Goal: Task Accomplishment & Management: Manage account settings

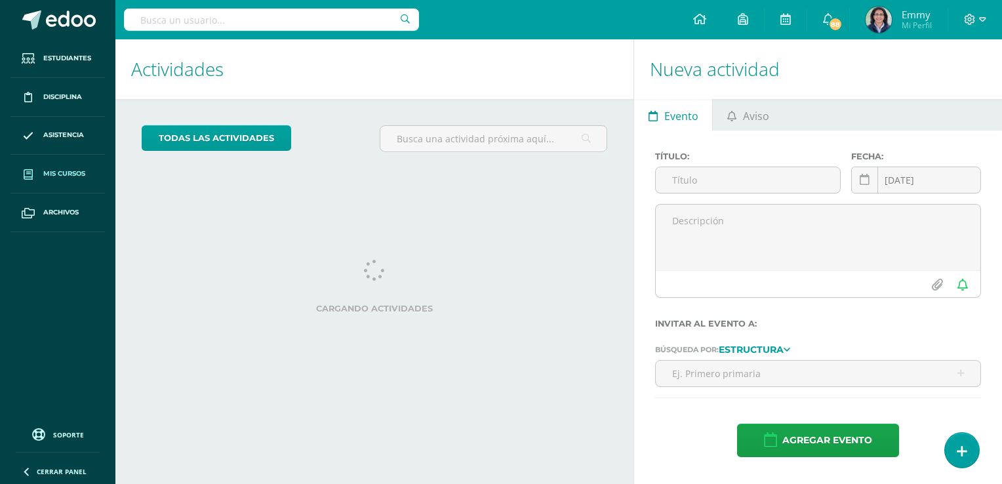
click at [64, 173] on span "Mis cursos" at bounding box center [64, 174] width 42 height 10
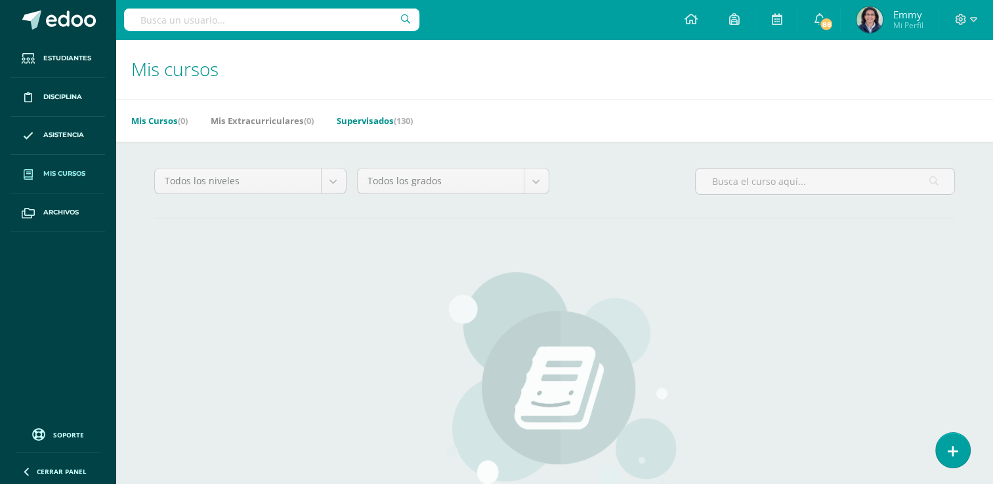
click at [381, 112] on link "Supervisados (130)" at bounding box center [375, 120] width 76 height 21
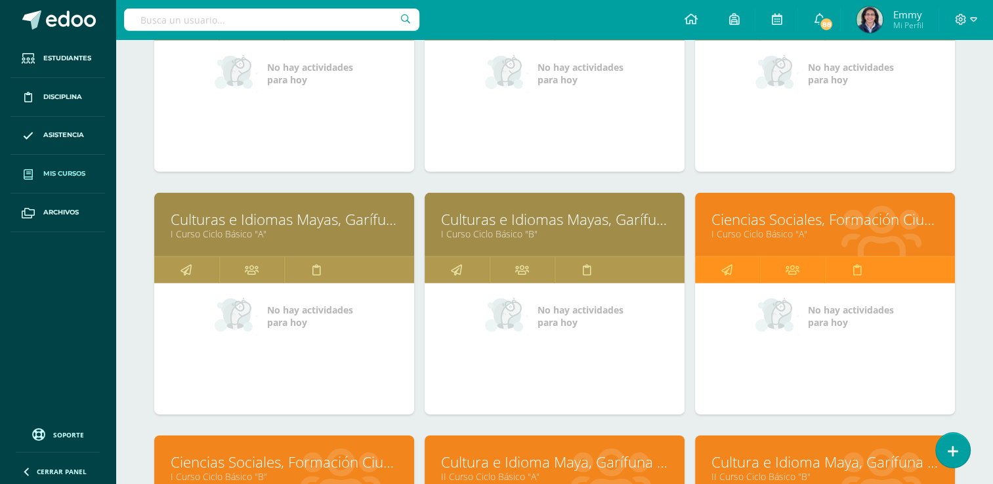
scroll to position [3978, 0]
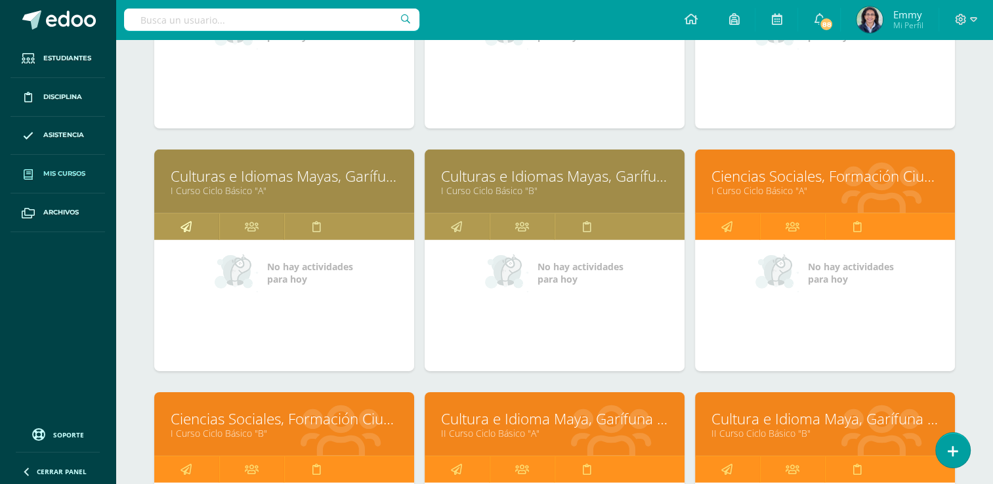
click at [192, 222] on link at bounding box center [186, 227] width 65 height 26
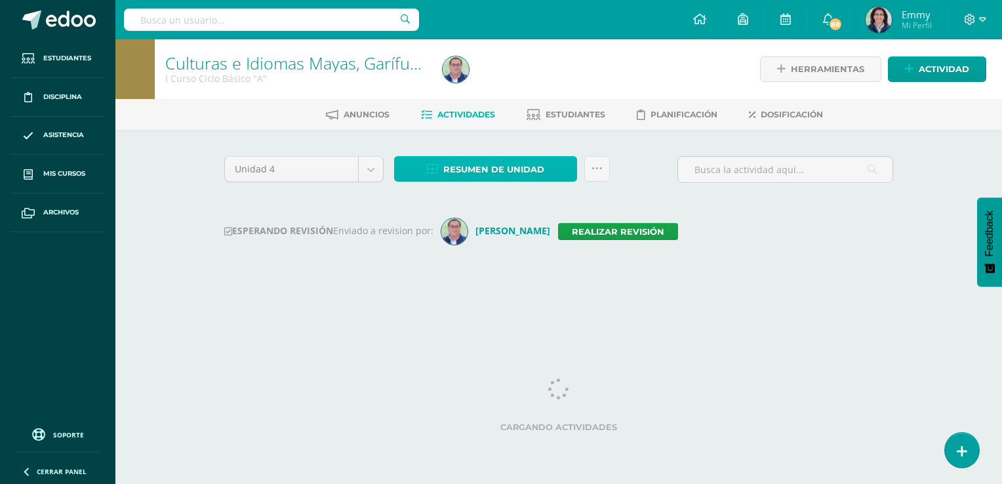
click at [490, 167] on span "Resumen de unidad" at bounding box center [493, 169] width 101 height 24
click at [497, 163] on span "Resumen de unidad" at bounding box center [493, 169] width 101 height 24
click at [506, 172] on span "Resumen de unidad" at bounding box center [493, 169] width 101 height 24
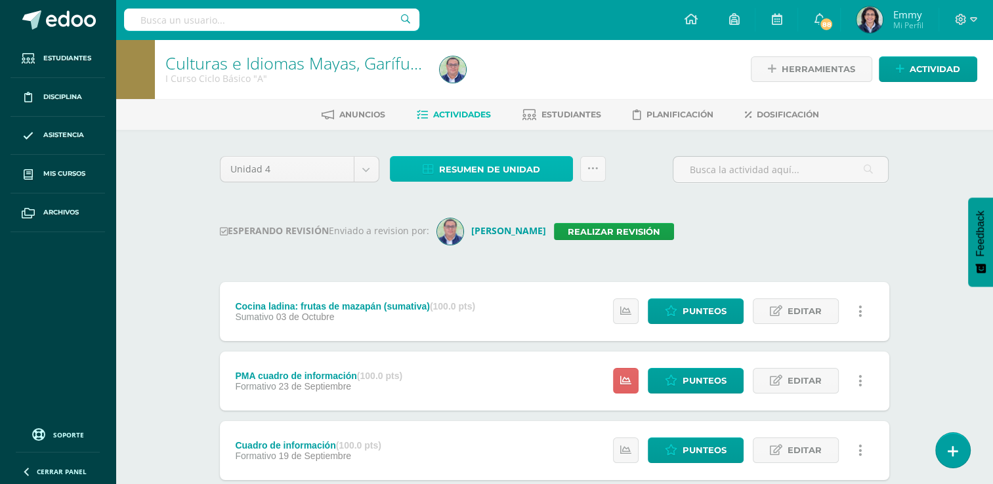
click at [521, 170] on span "Resumen de unidad" at bounding box center [489, 169] width 101 height 24
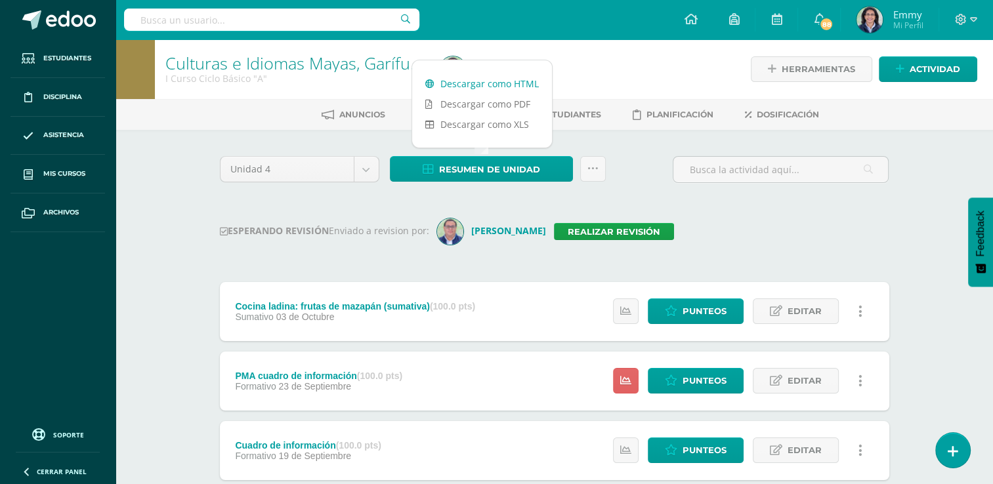
click at [494, 86] on link "Descargar como HTML" at bounding box center [482, 83] width 140 height 20
click at [618, 223] on link "Realizar revisión" at bounding box center [614, 231] width 120 height 17
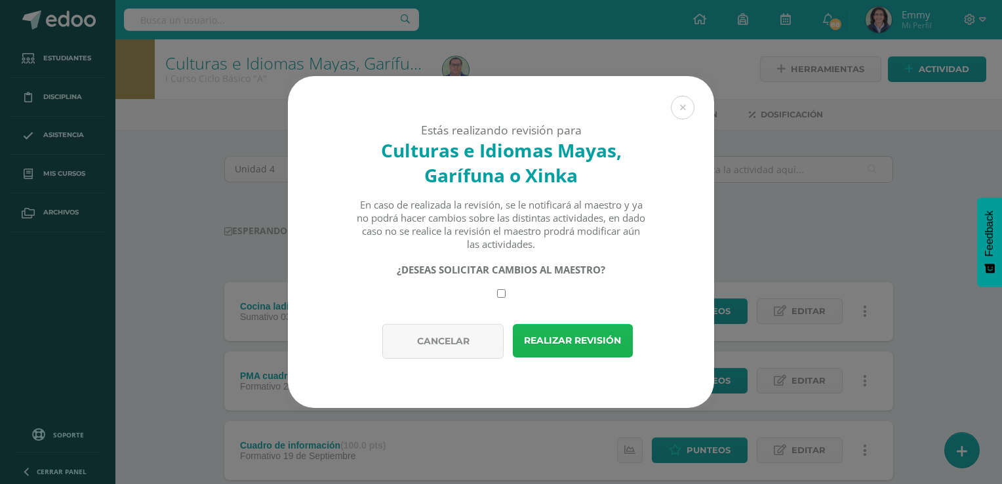
click at [607, 342] on button "Realizar revisión" at bounding box center [573, 340] width 120 height 33
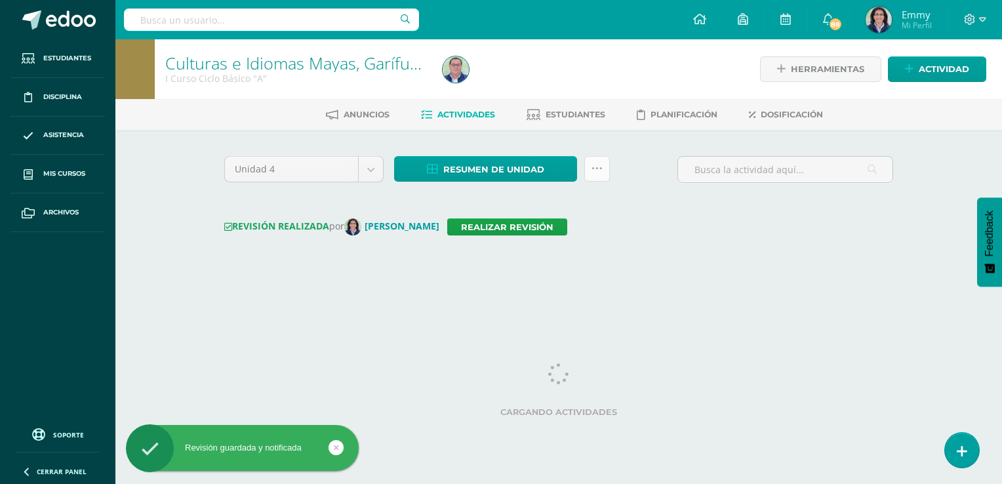
click at [598, 167] on icon at bounding box center [597, 168] width 11 height 11
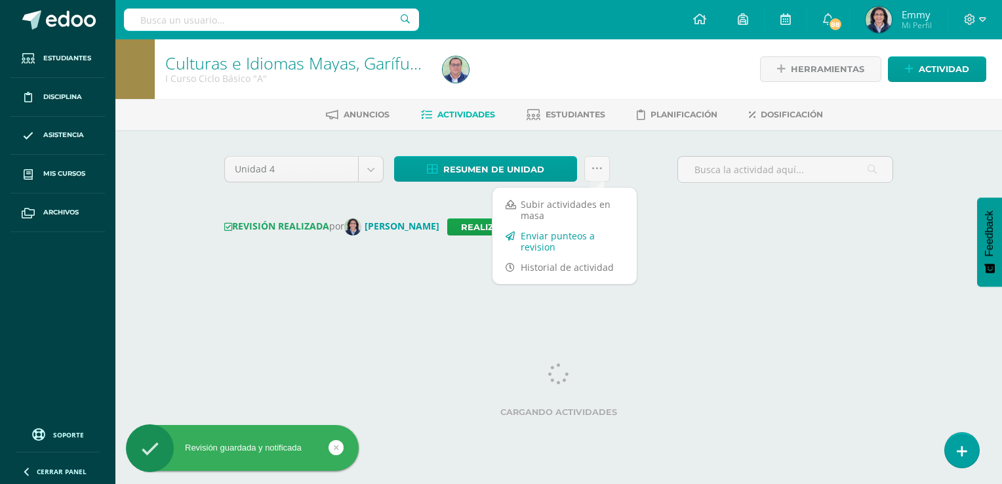
click at [548, 241] on link "Enviar punteos a revision" at bounding box center [565, 241] width 144 height 31
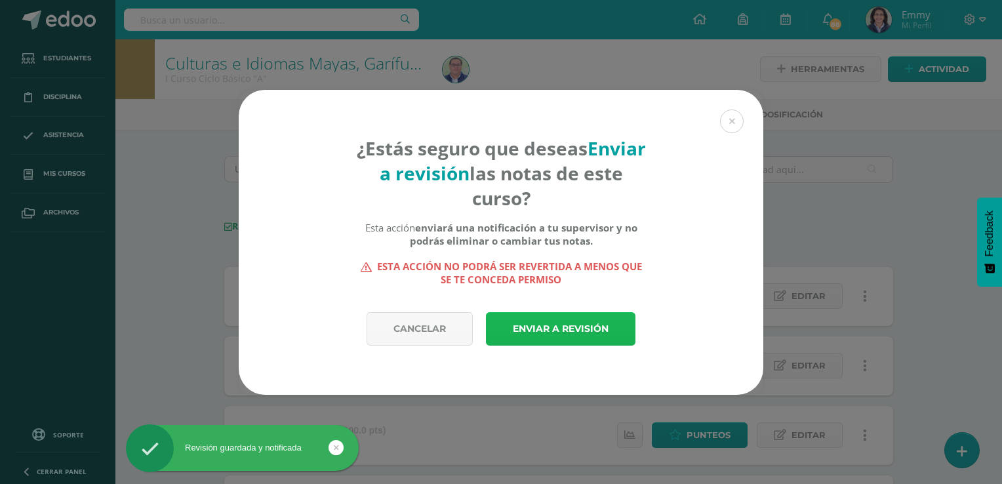
click at [577, 338] on link "Enviar a revisión" at bounding box center [561, 328] width 150 height 33
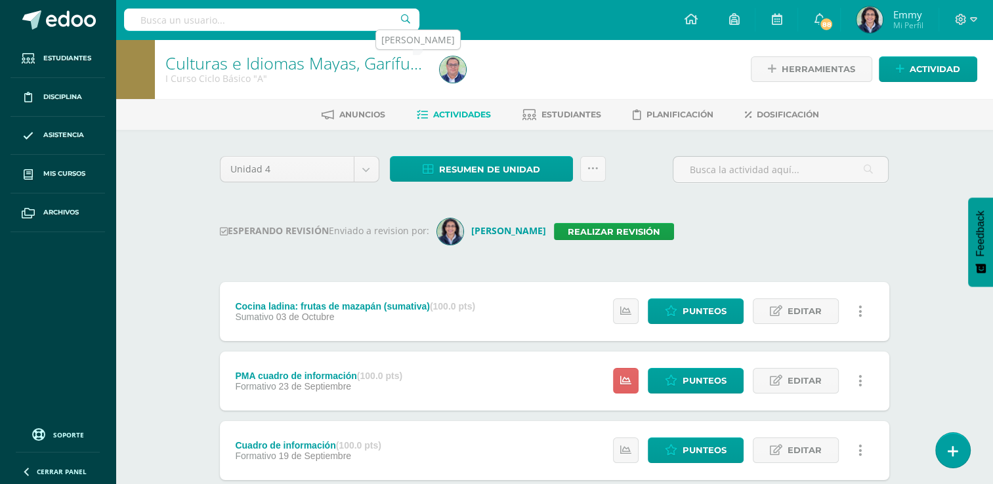
click at [453, 77] on img at bounding box center [453, 69] width 26 height 26
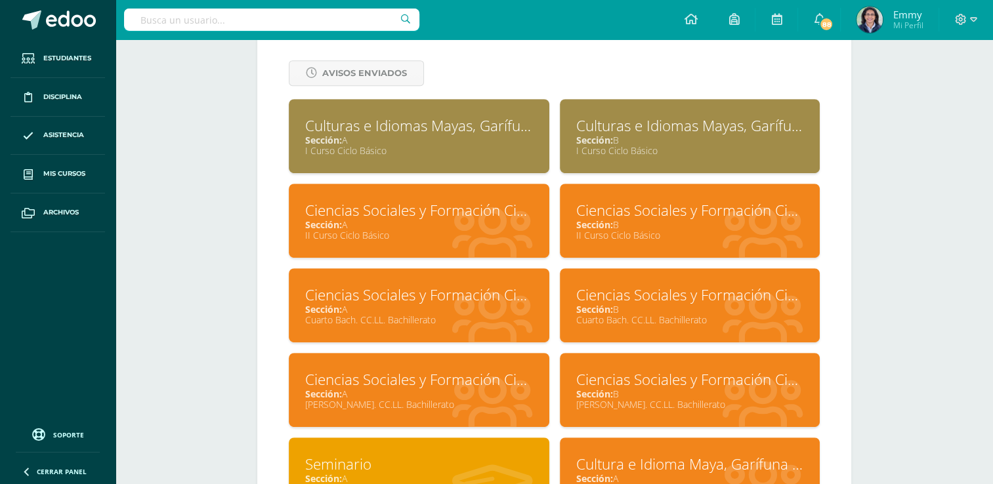
scroll to position [590, 0]
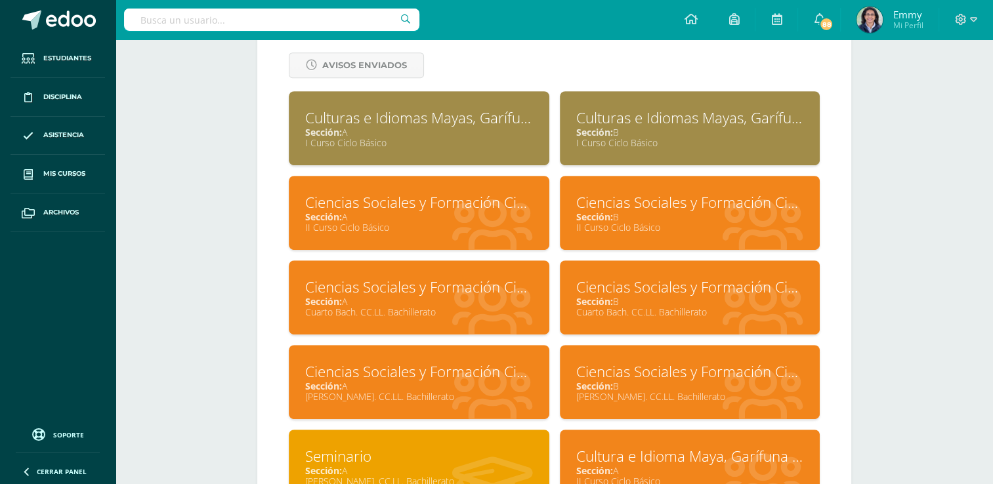
click at [684, 138] on div "I Curso Ciclo Básico" at bounding box center [690, 142] width 228 height 12
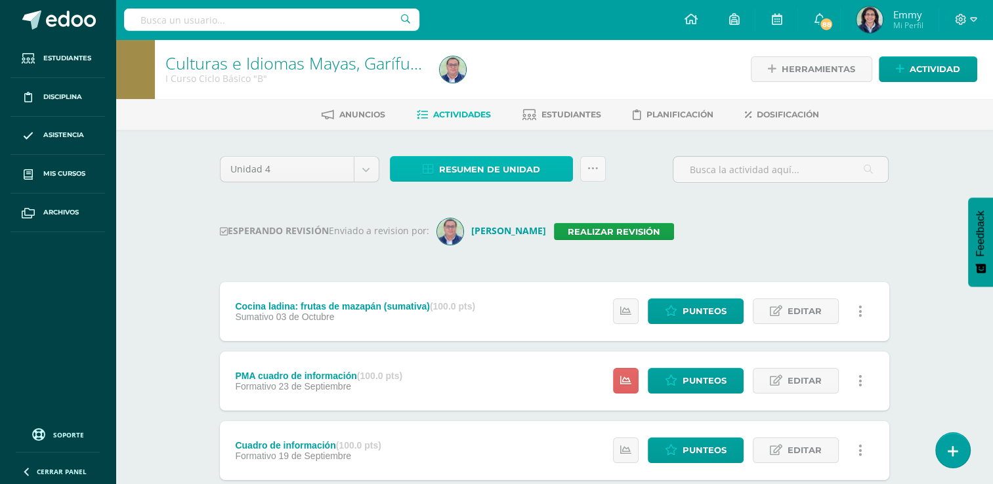
click at [506, 170] on span "Resumen de unidad" at bounding box center [489, 169] width 101 height 24
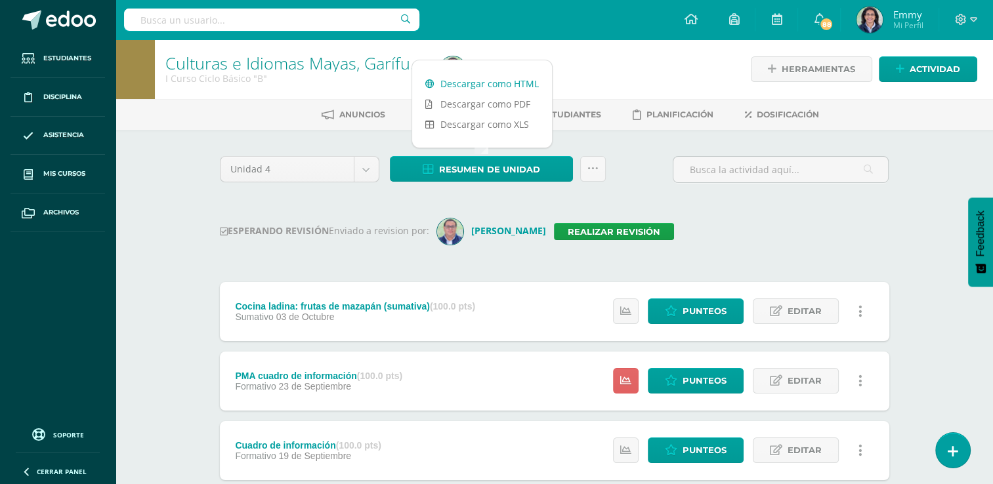
click at [499, 85] on link "Descargar como HTML" at bounding box center [482, 83] width 140 height 20
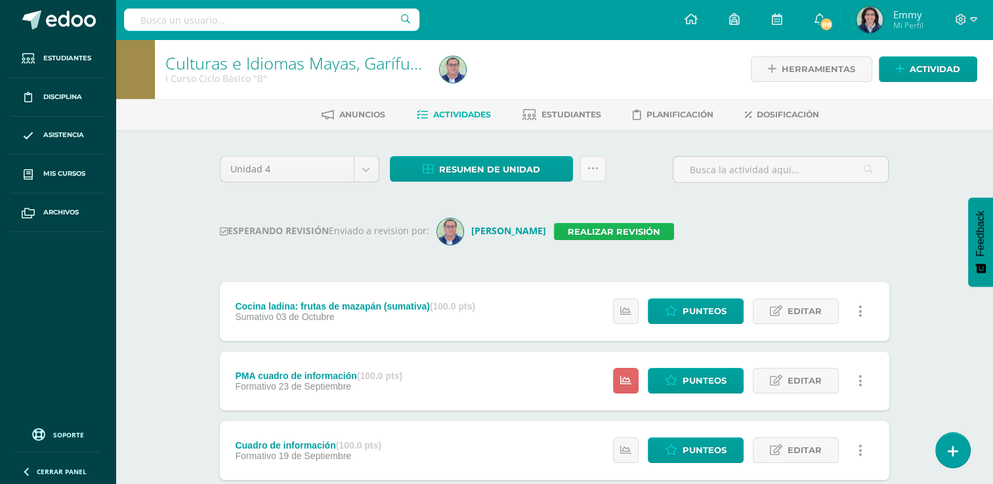
click at [605, 231] on link "Realizar revisión" at bounding box center [614, 231] width 120 height 17
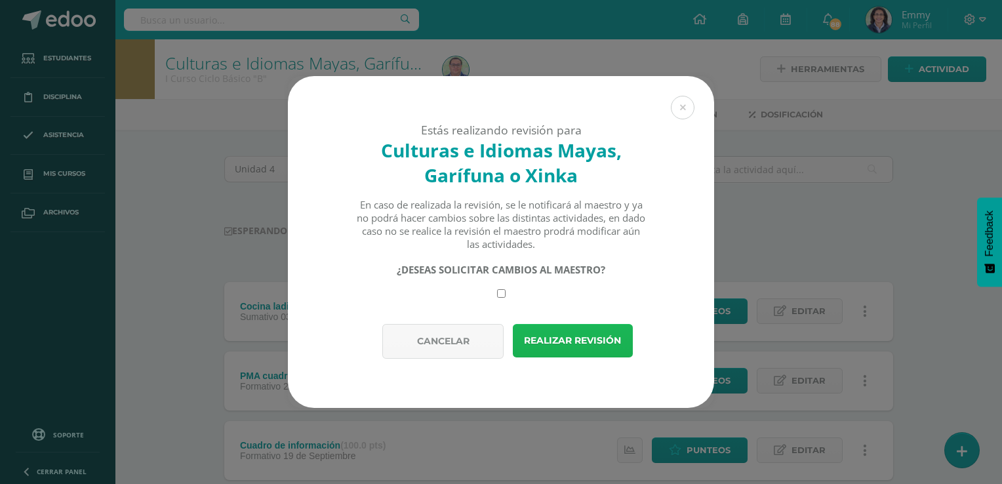
click at [569, 335] on button "Realizar revisión" at bounding box center [573, 340] width 120 height 33
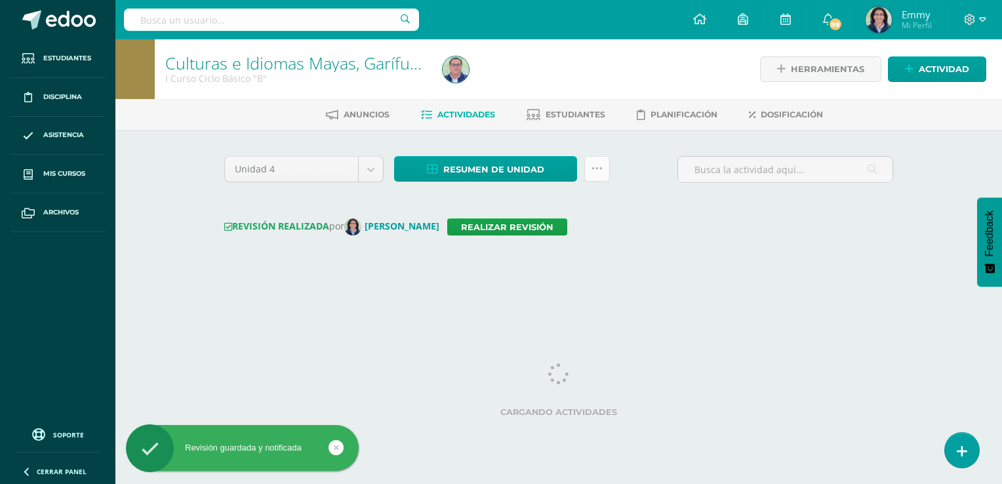
click at [602, 169] on icon at bounding box center [597, 168] width 11 height 11
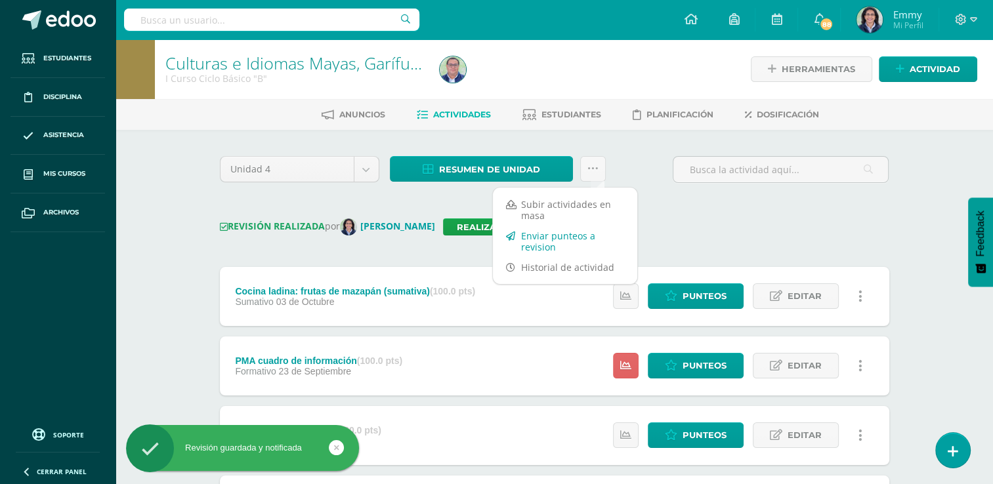
click at [590, 239] on link "Enviar punteos a revision" at bounding box center [565, 241] width 144 height 31
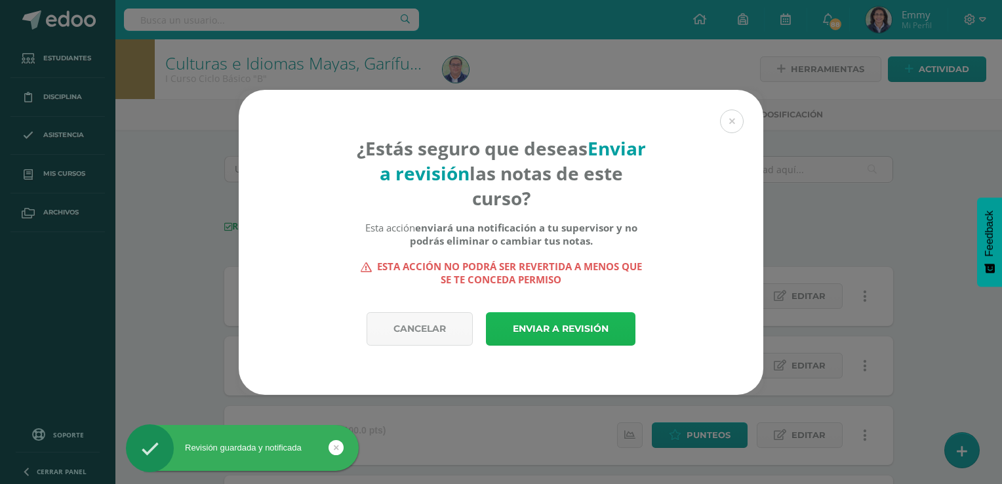
click at [550, 333] on link "Enviar a revisión" at bounding box center [561, 328] width 150 height 33
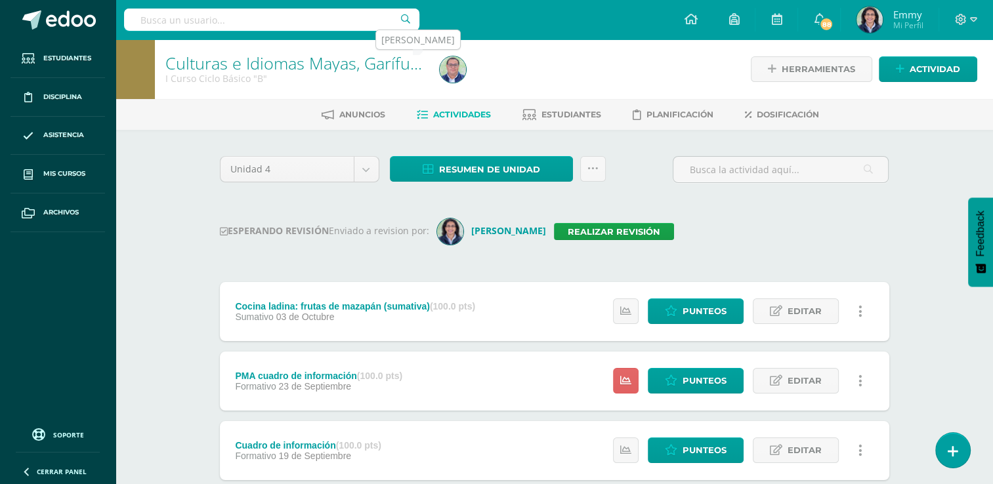
click at [446, 67] on img at bounding box center [453, 69] width 26 height 26
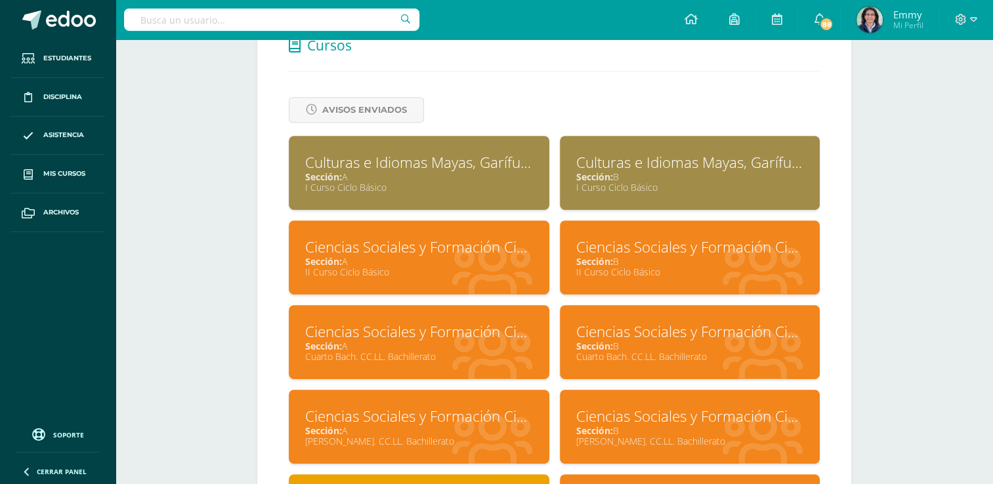
scroll to position [590, 0]
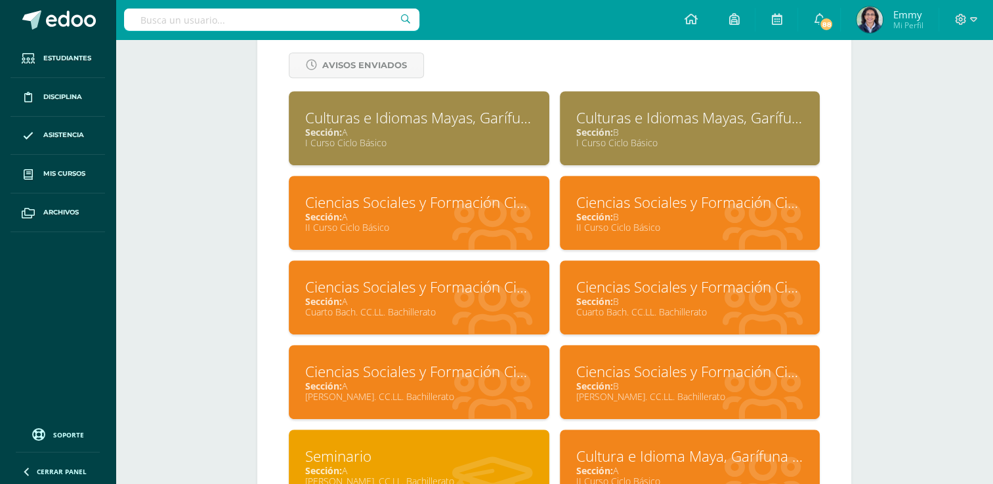
click at [472, 210] on div "Ciencias Sociales y Formación Ciudadana" at bounding box center [419, 202] width 228 height 20
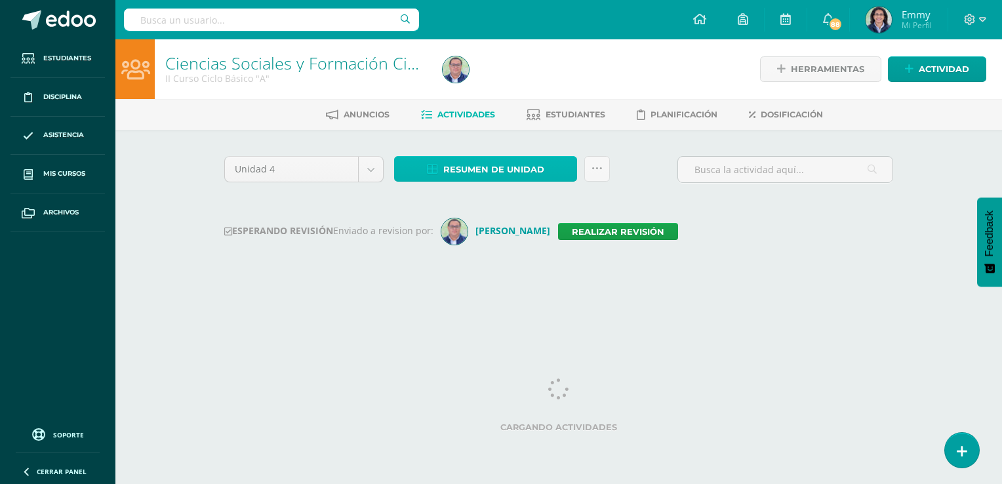
click at [467, 163] on span "Resumen de unidad" at bounding box center [493, 169] width 101 height 24
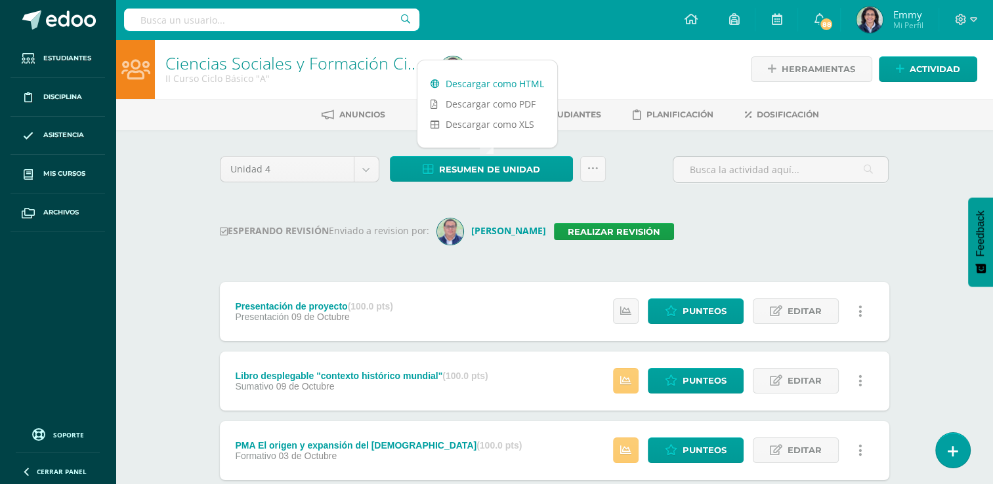
click at [476, 79] on link "Descargar como HTML" at bounding box center [487, 83] width 140 height 20
click at [617, 223] on link "Realizar revisión" at bounding box center [614, 231] width 120 height 17
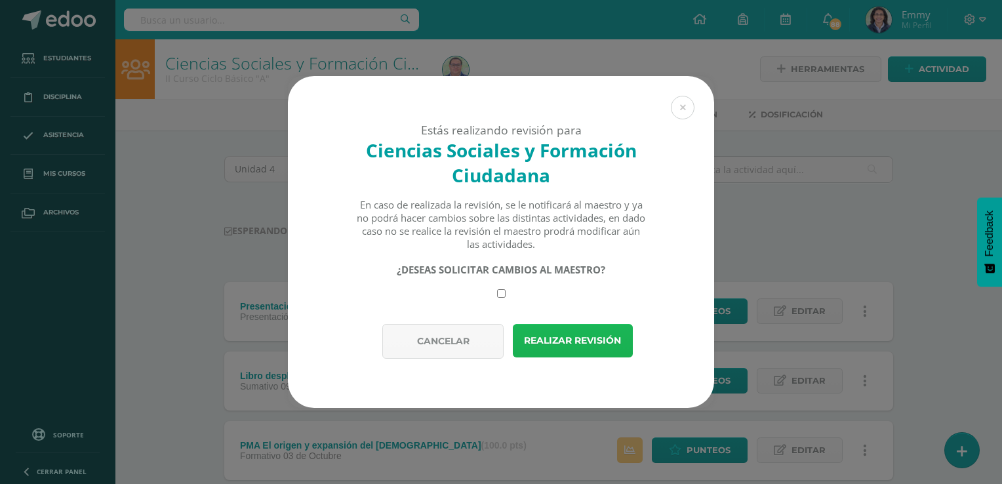
click at [565, 340] on button "Realizar revisión" at bounding box center [573, 340] width 120 height 33
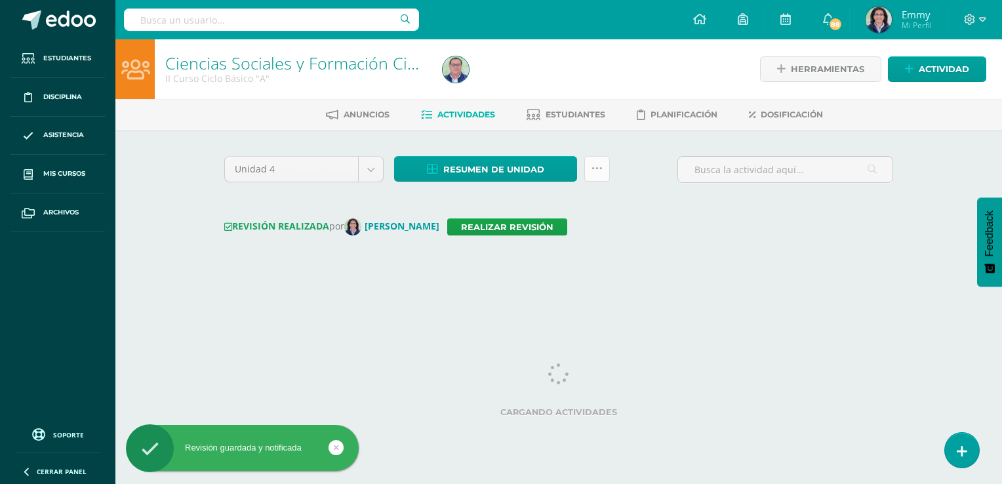
click at [607, 170] on div "Resumen de unidad Descargar como HTML Descargar como PDF Descargar como XLS Sub…" at bounding box center [502, 174] width 226 height 37
click at [603, 171] on link at bounding box center [598, 169] width 26 height 26
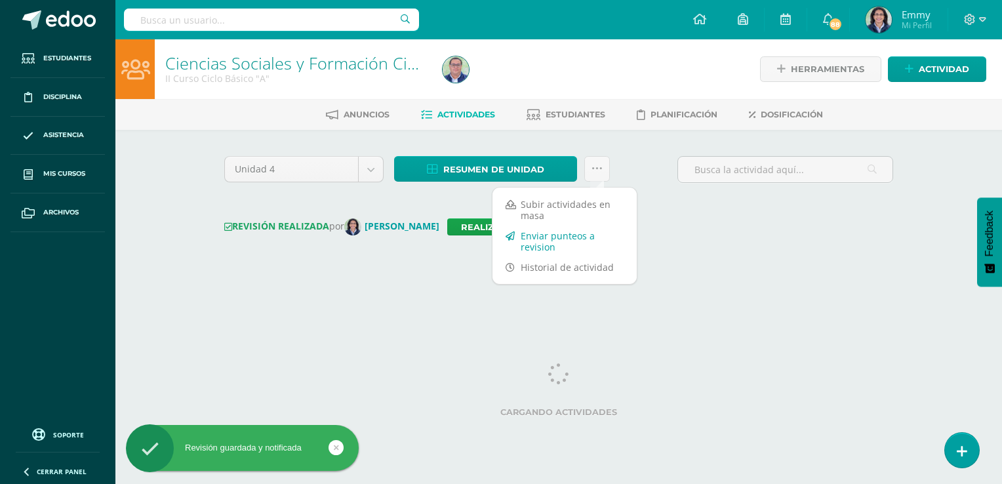
click at [580, 232] on link "Enviar punteos a revision" at bounding box center [565, 241] width 144 height 31
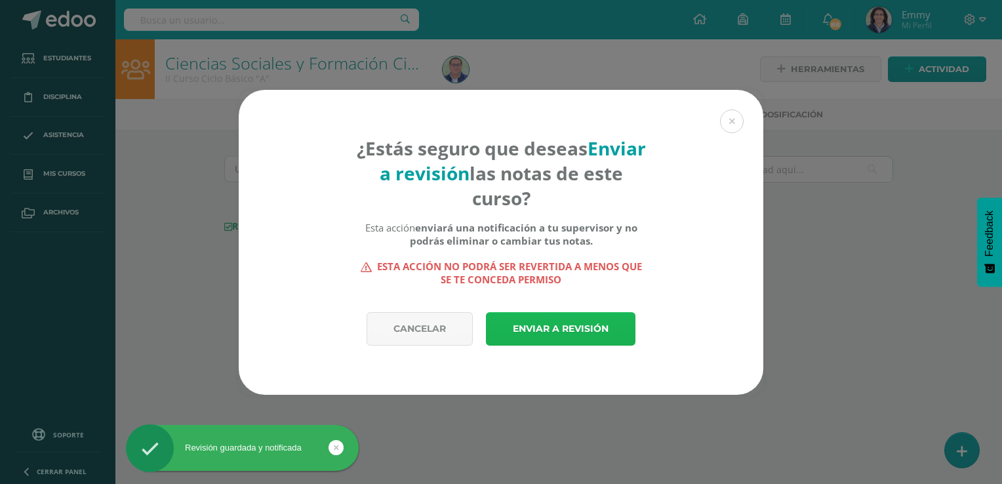
click at [581, 329] on link "Enviar a revisión" at bounding box center [561, 328] width 150 height 33
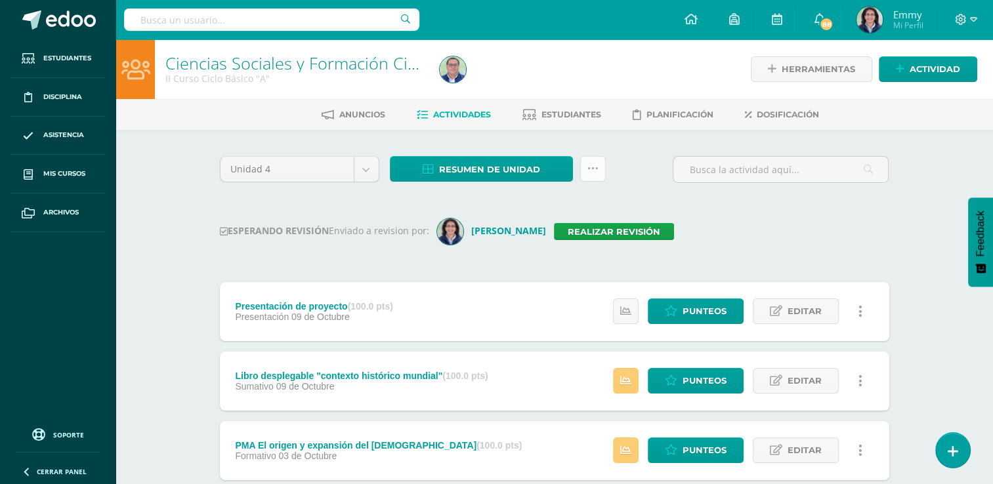
click at [604, 168] on link at bounding box center [593, 169] width 26 height 26
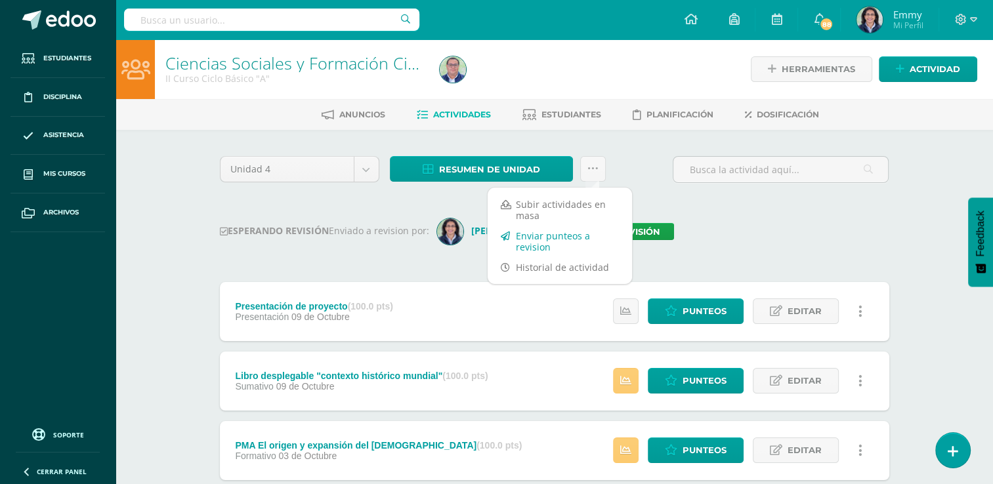
click at [572, 240] on link "Enviar punteos a revision" at bounding box center [559, 241] width 144 height 31
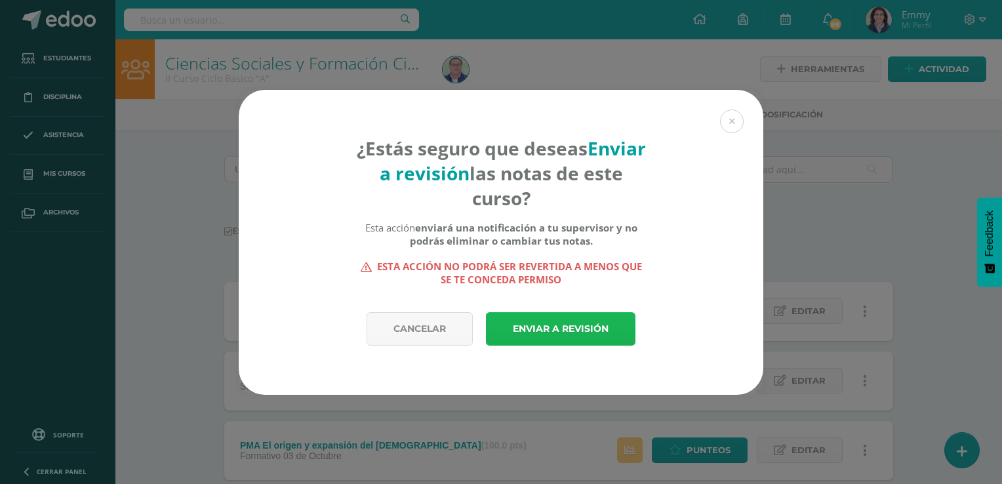
click at [579, 327] on link "Enviar a revisión" at bounding box center [561, 328] width 150 height 33
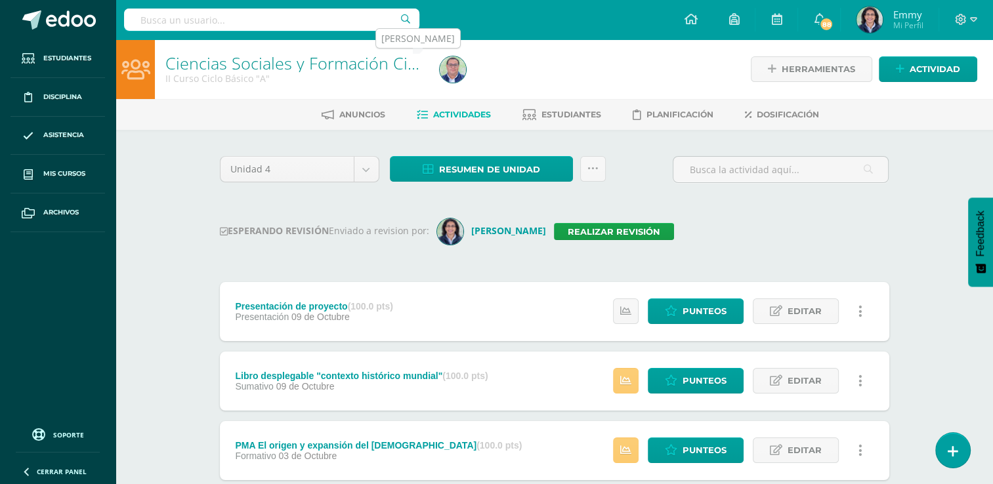
click at [459, 67] on img at bounding box center [453, 69] width 26 height 26
click at [452, 67] on img at bounding box center [453, 69] width 26 height 26
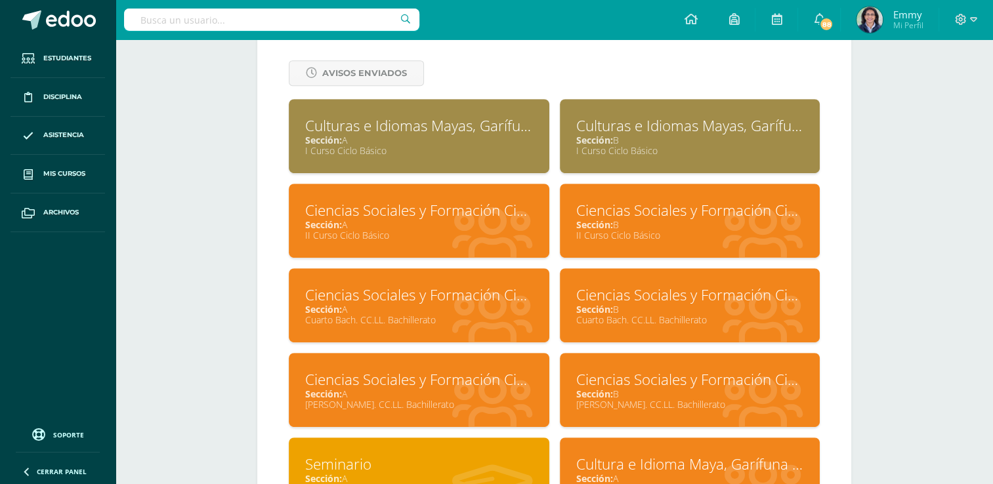
scroll to position [590, 0]
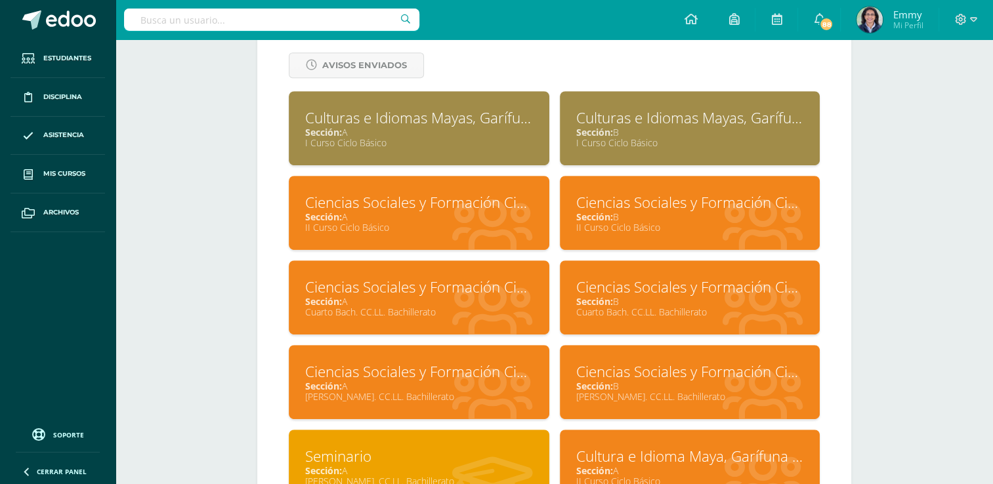
click at [733, 221] on div "Sección: B" at bounding box center [690, 217] width 228 height 12
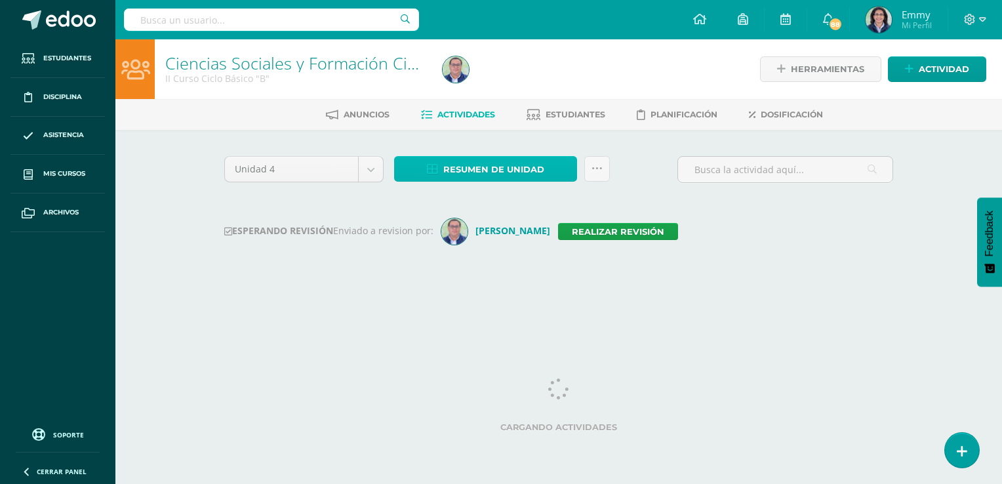
click at [466, 159] on span "Resumen de unidad" at bounding box center [493, 169] width 101 height 24
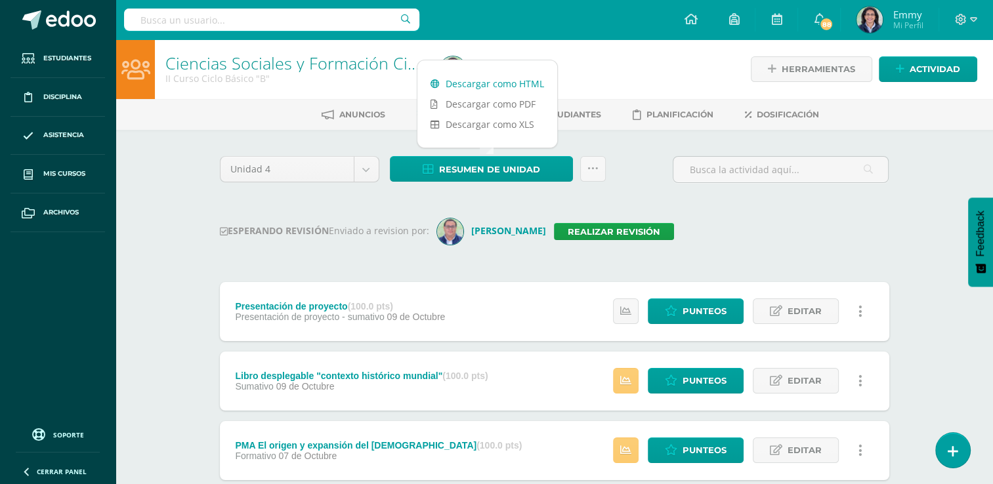
click at [454, 86] on link "Descargar como HTML" at bounding box center [487, 83] width 140 height 20
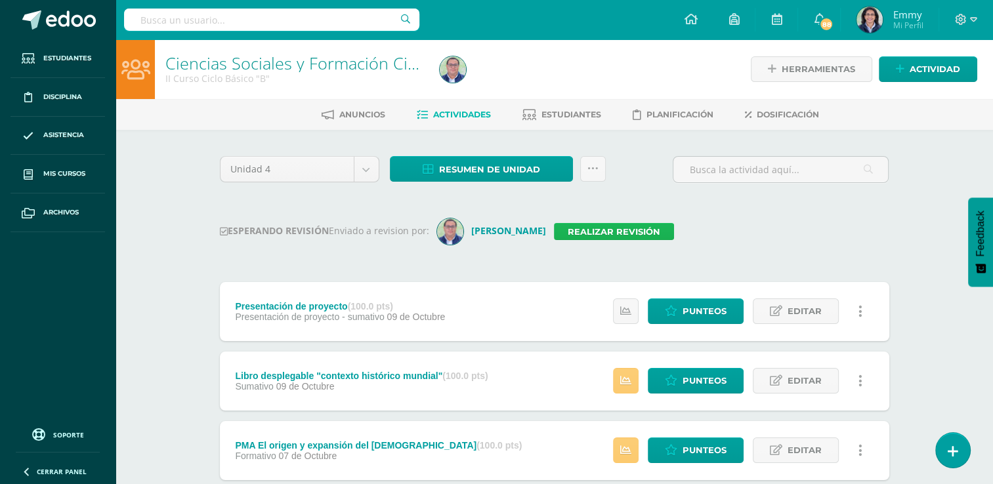
click at [576, 230] on link "Realizar revisión" at bounding box center [614, 231] width 120 height 17
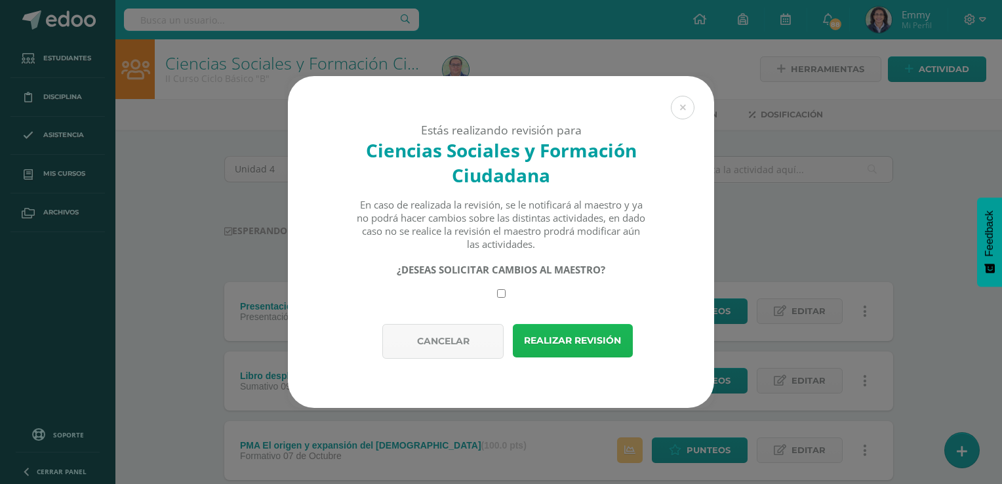
click at [564, 329] on button "Realizar revisión" at bounding box center [573, 340] width 120 height 33
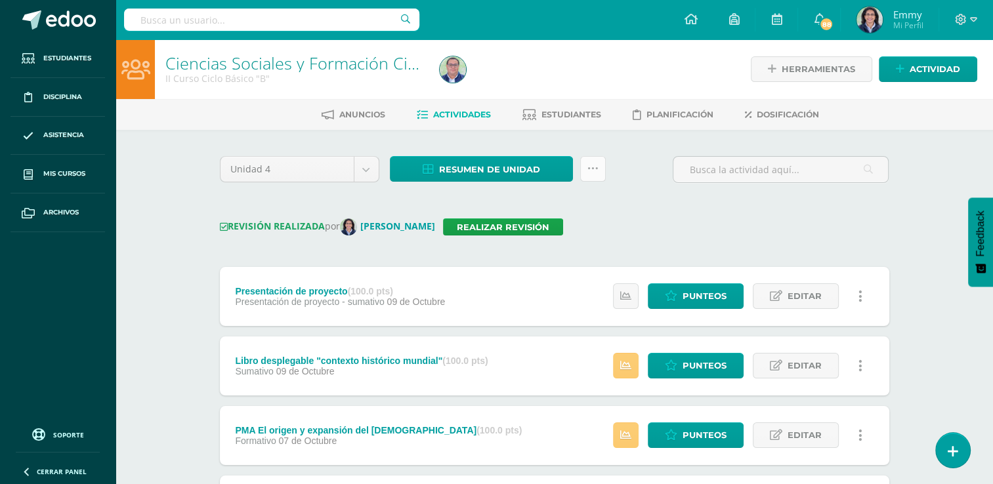
click at [596, 174] on icon at bounding box center [592, 168] width 11 height 11
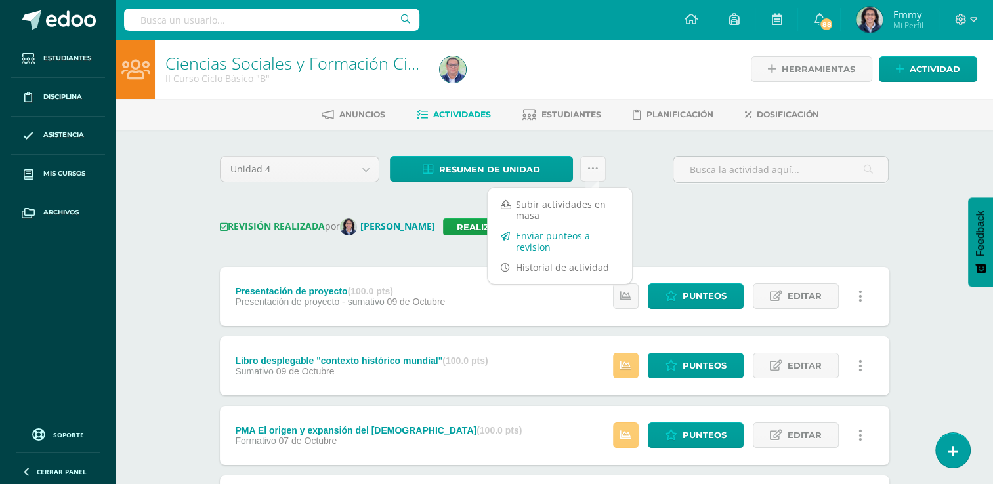
click at [559, 244] on link "Enviar punteos a revision" at bounding box center [559, 241] width 144 height 31
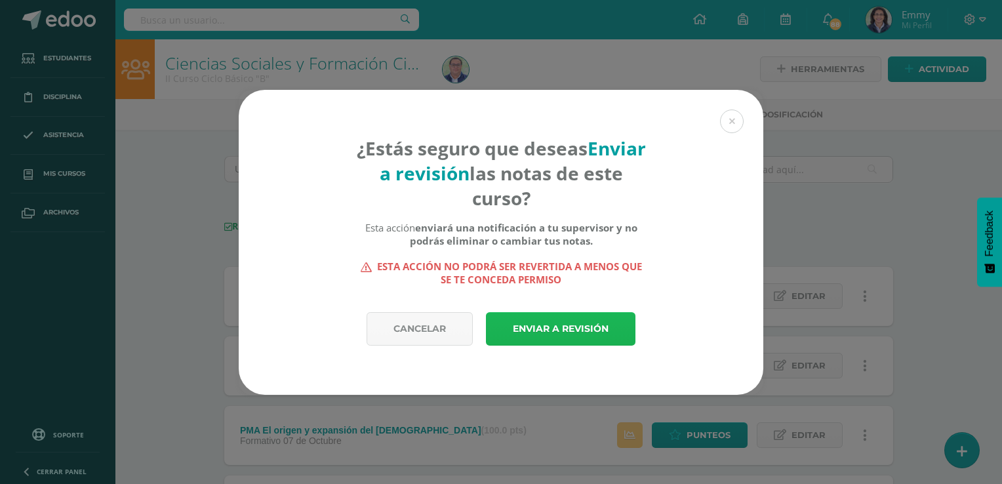
click at [556, 325] on link "Enviar a revisión" at bounding box center [561, 328] width 150 height 33
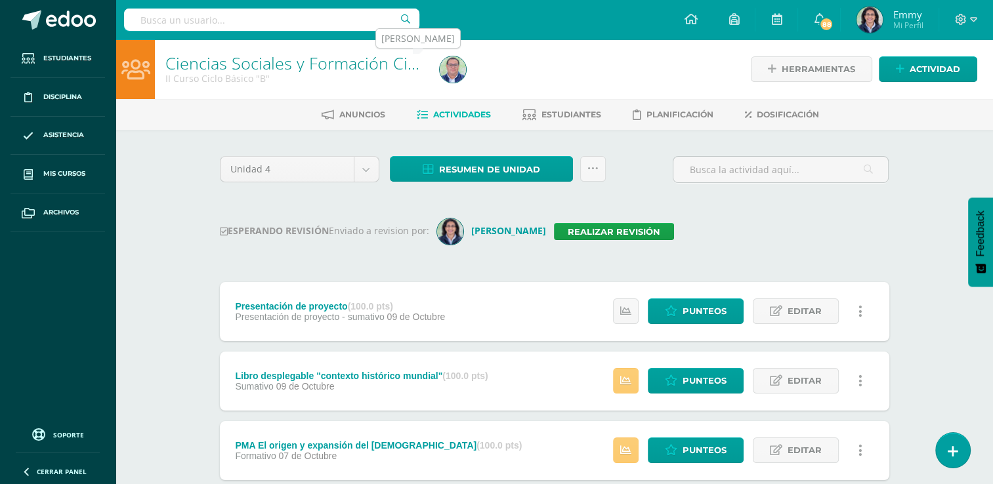
click at [444, 65] on img at bounding box center [453, 69] width 26 height 26
click at [454, 68] on img at bounding box center [453, 69] width 26 height 26
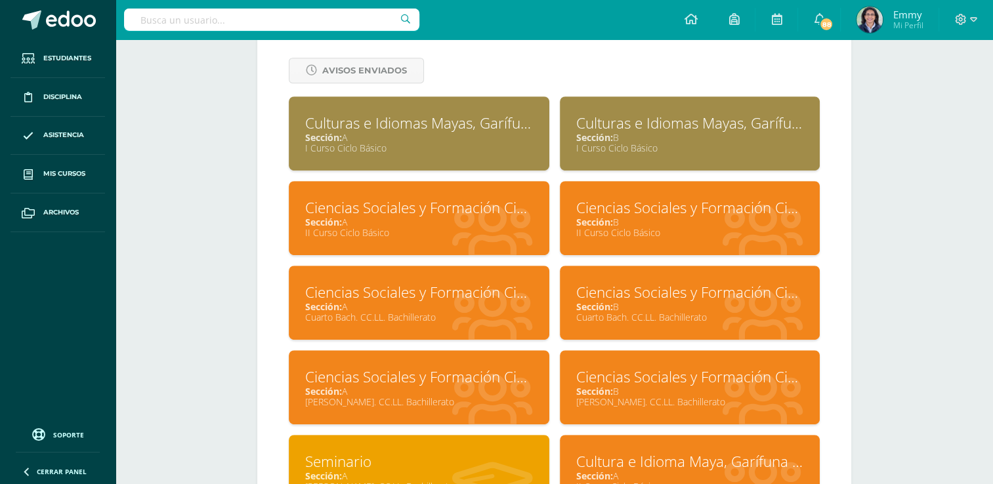
scroll to position [590, 0]
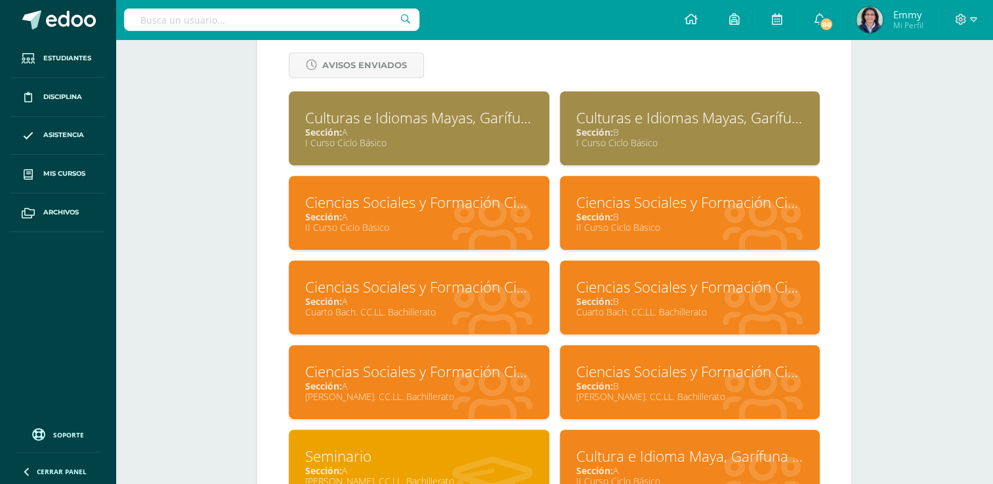
click at [449, 304] on div "Sección: A" at bounding box center [419, 301] width 228 height 12
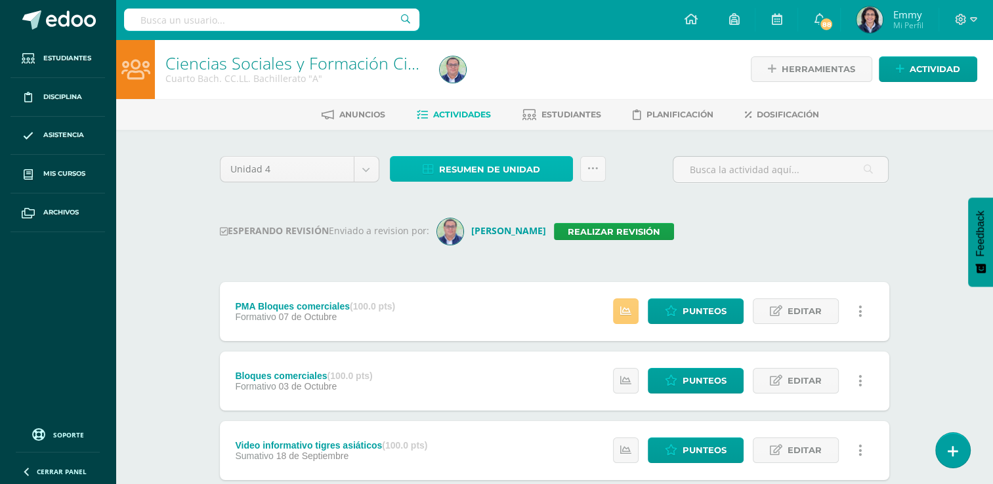
click at [514, 161] on span "Resumen de unidad" at bounding box center [489, 169] width 101 height 24
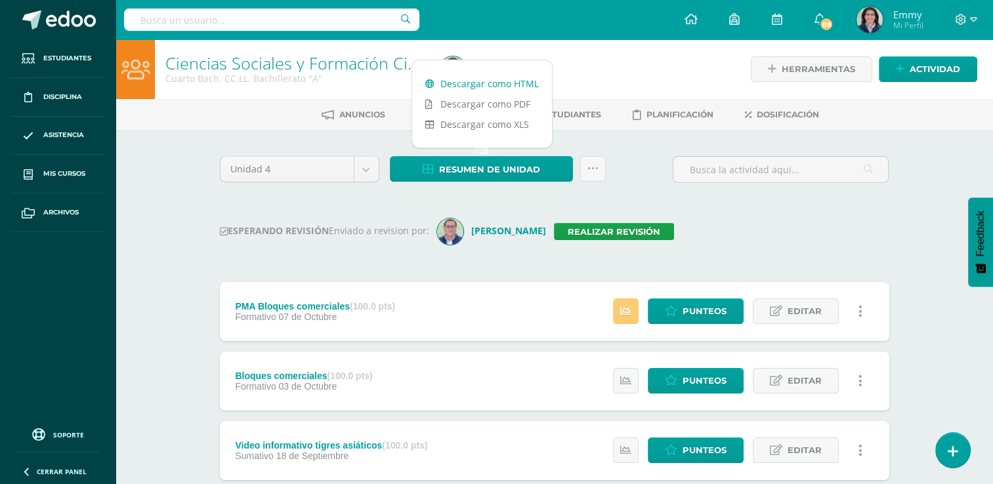
click at [510, 78] on link "Descargar como HTML" at bounding box center [482, 83] width 140 height 20
click at [619, 224] on link "Realizar revisión" at bounding box center [614, 231] width 120 height 17
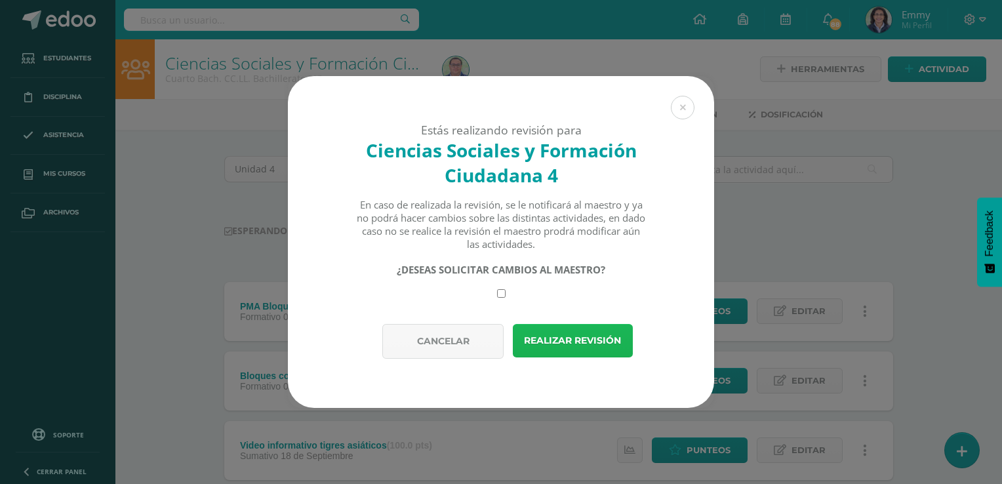
click at [610, 347] on button "Realizar revisión" at bounding box center [573, 340] width 120 height 33
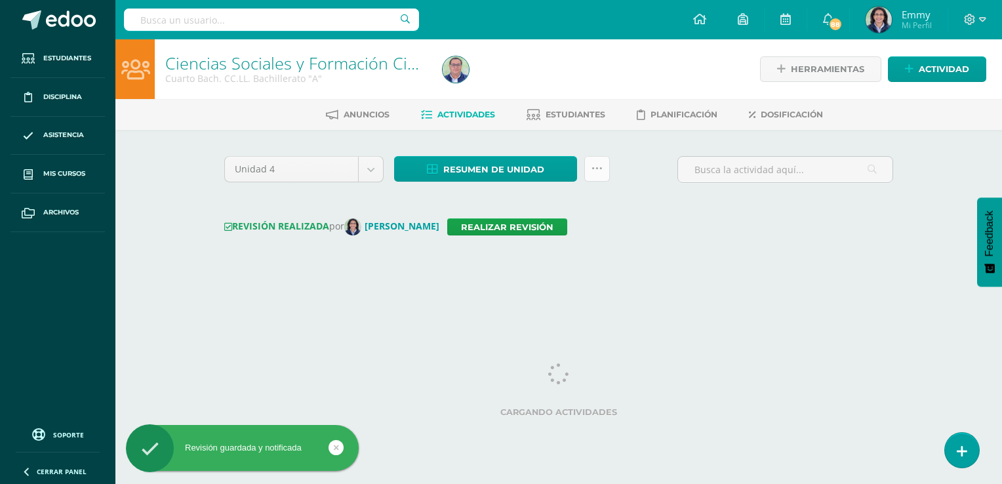
click at [592, 166] on icon at bounding box center [597, 168] width 11 height 11
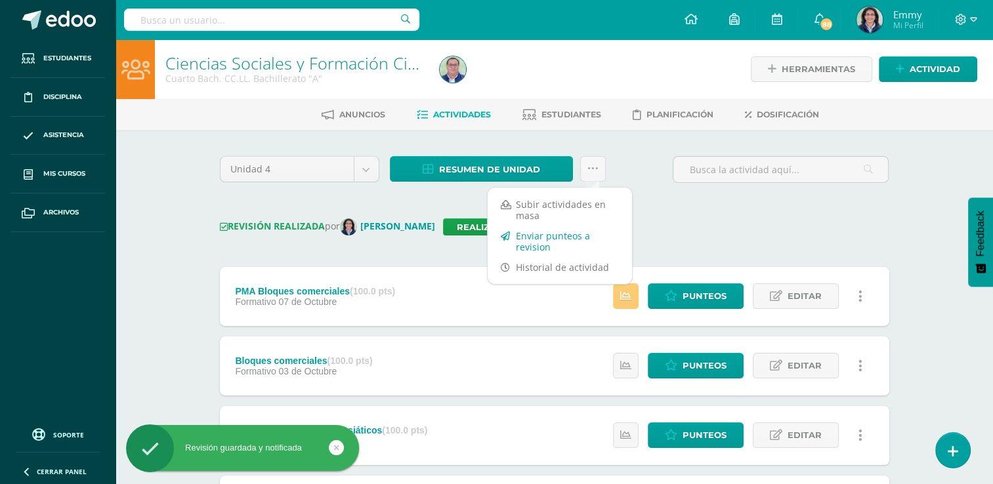
click at [540, 245] on link "Enviar punteos a revision" at bounding box center [559, 241] width 144 height 31
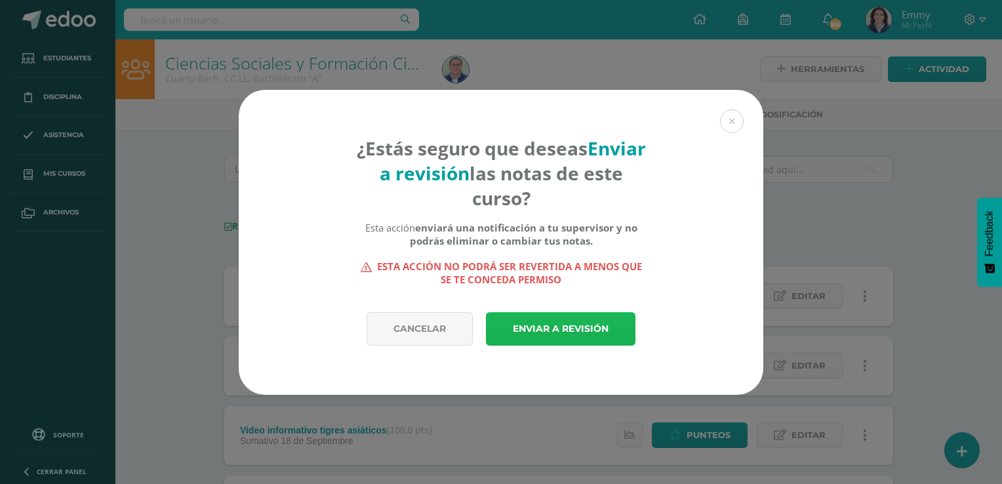
click at [544, 334] on link "Enviar a revisión" at bounding box center [561, 328] width 150 height 33
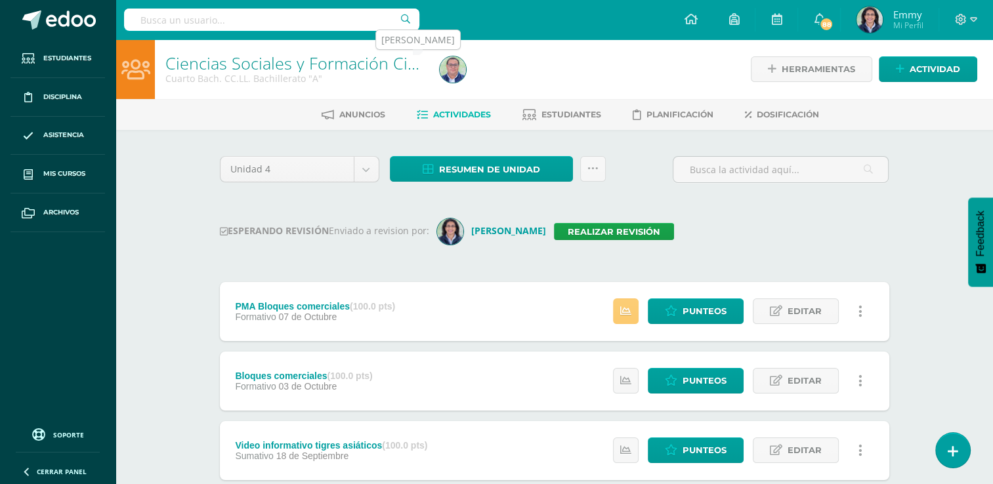
click at [449, 69] on img at bounding box center [453, 69] width 26 height 26
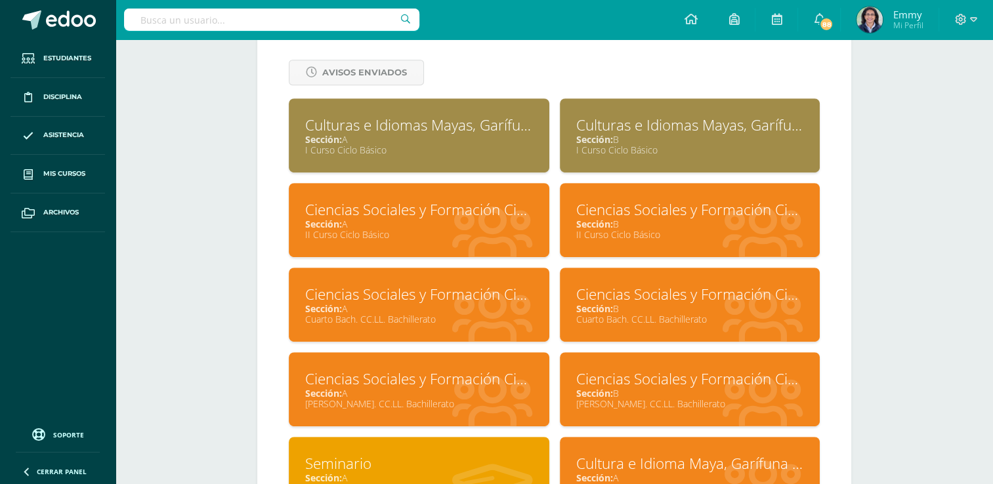
scroll to position [590, 0]
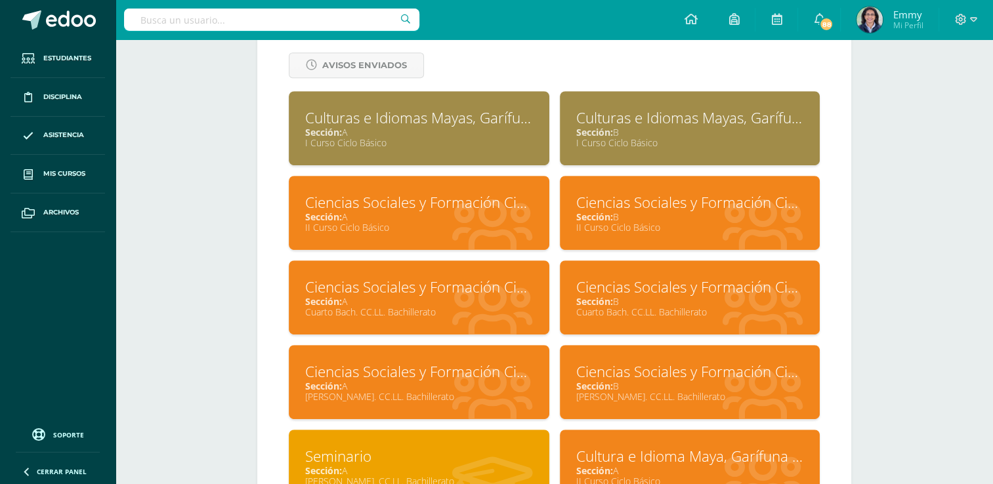
click at [649, 299] on div "Sección: B" at bounding box center [690, 301] width 228 height 12
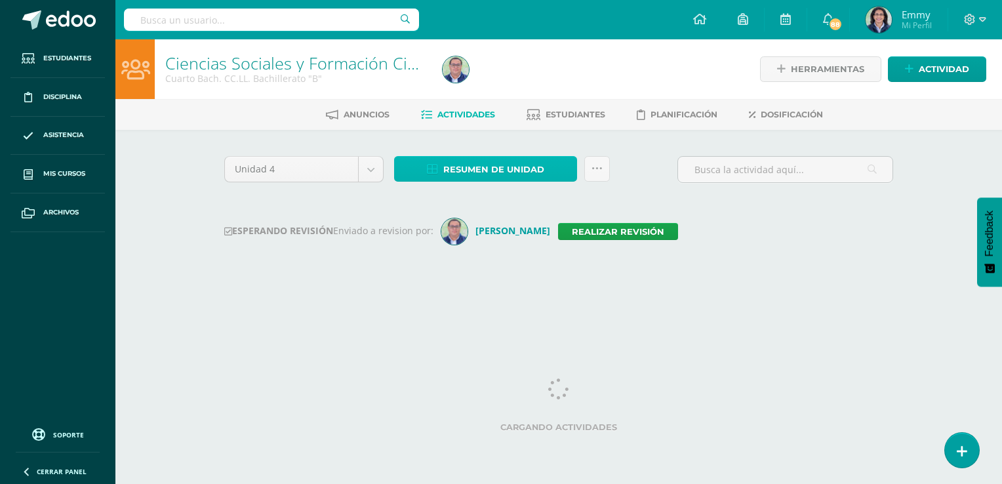
click at [495, 168] on span "Resumen de unidad" at bounding box center [493, 169] width 101 height 24
click at [521, 173] on span "Resumen de unidad" at bounding box center [493, 169] width 101 height 24
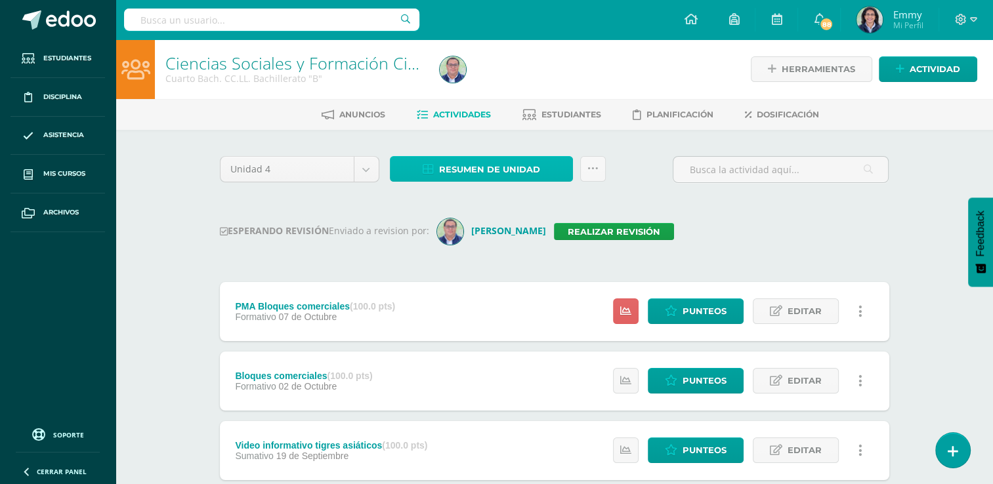
click at [512, 166] on span "Resumen de unidad" at bounding box center [489, 169] width 101 height 24
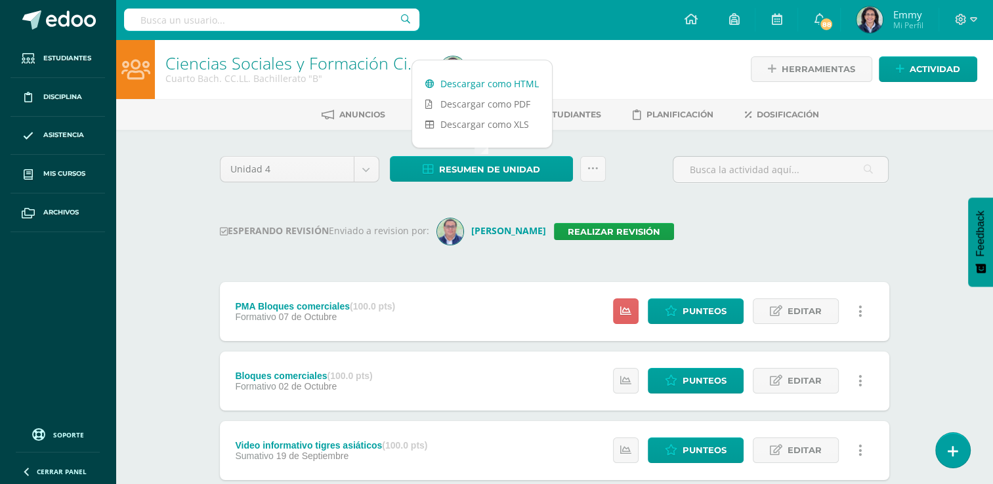
click at [481, 83] on link "Descargar como HTML" at bounding box center [482, 83] width 140 height 20
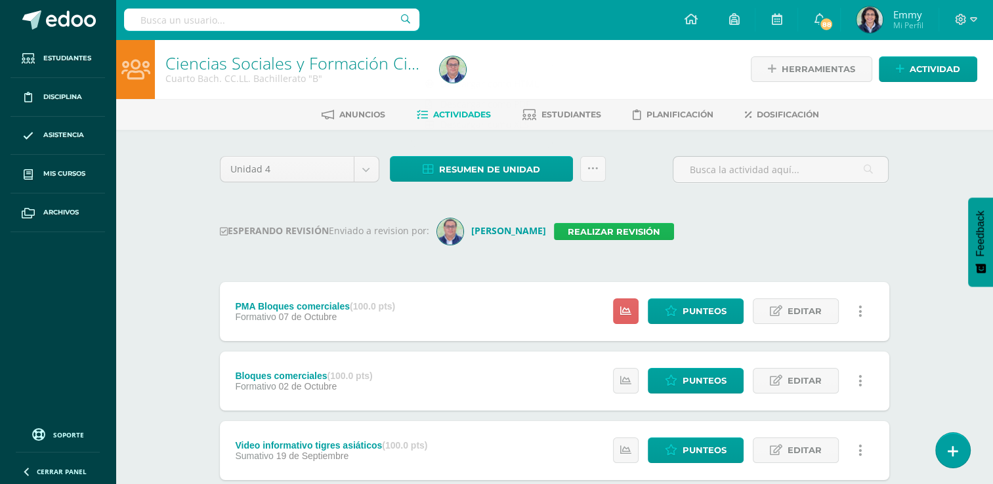
click at [601, 223] on link "Realizar revisión" at bounding box center [614, 231] width 120 height 17
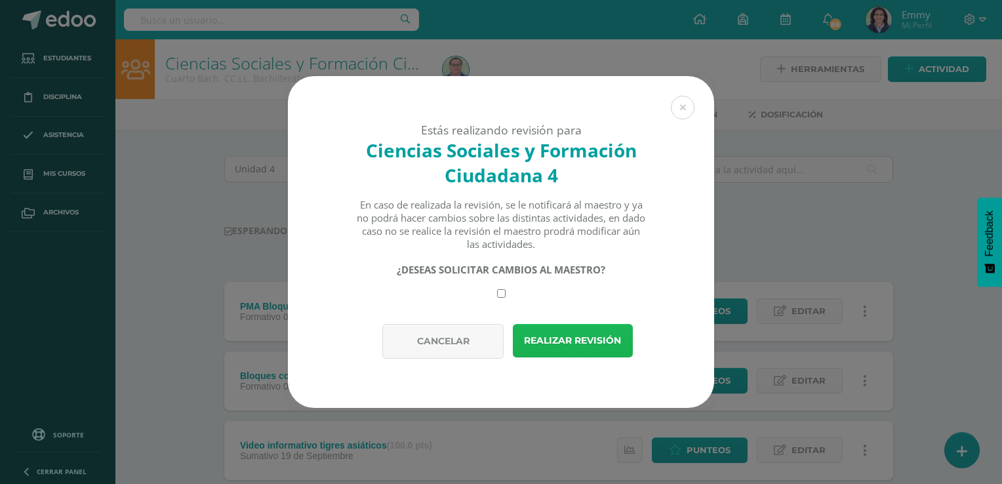
drag, startPoint x: 576, startPoint y: 340, endPoint x: 577, endPoint y: 333, distance: 7.3
click at [577, 337] on button "Realizar revisión" at bounding box center [573, 340] width 120 height 33
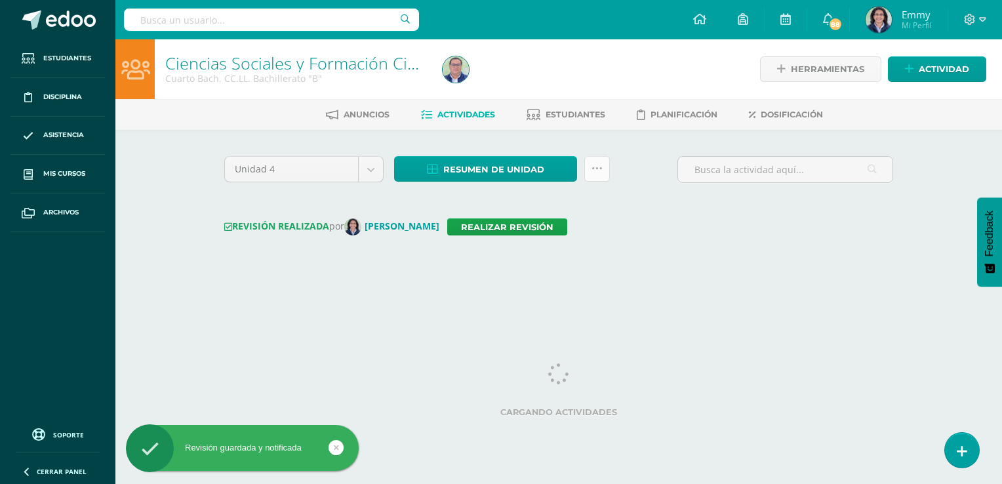
click at [593, 171] on icon at bounding box center [597, 168] width 11 height 11
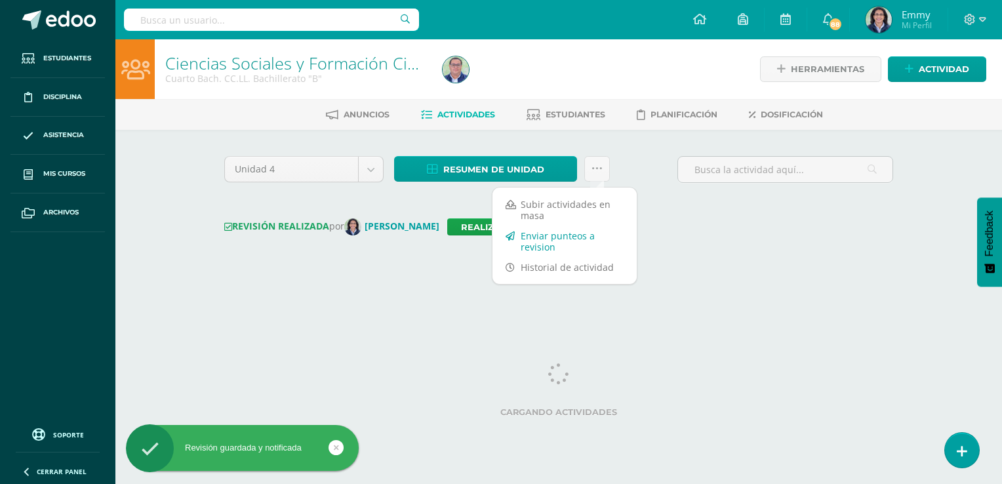
click at [569, 241] on link "Enviar punteos a revision" at bounding box center [565, 241] width 144 height 31
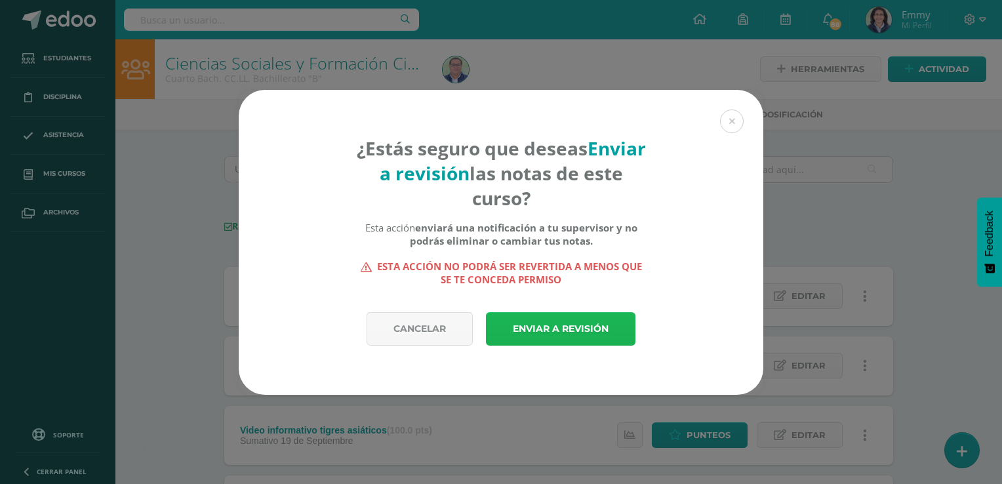
click at [560, 327] on link "Enviar a revisión" at bounding box center [561, 328] width 150 height 33
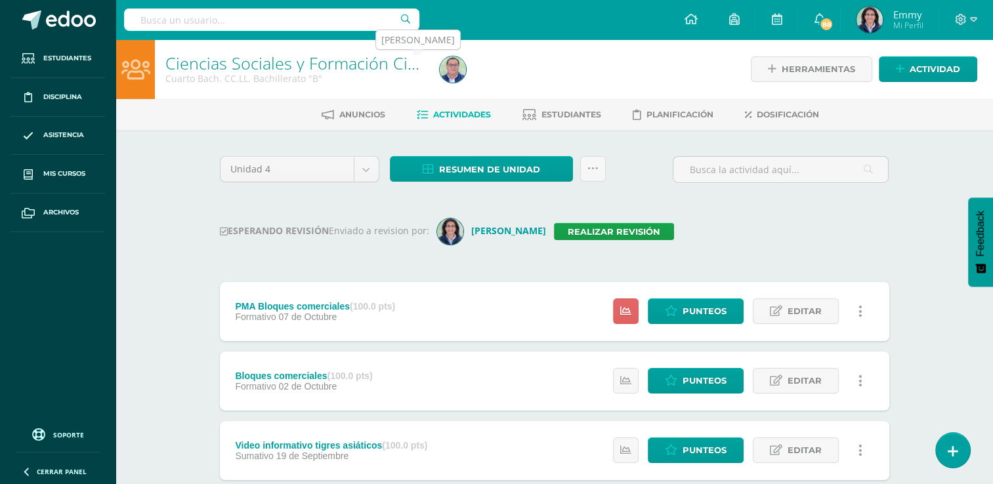
click at [462, 72] on img at bounding box center [453, 69] width 26 height 26
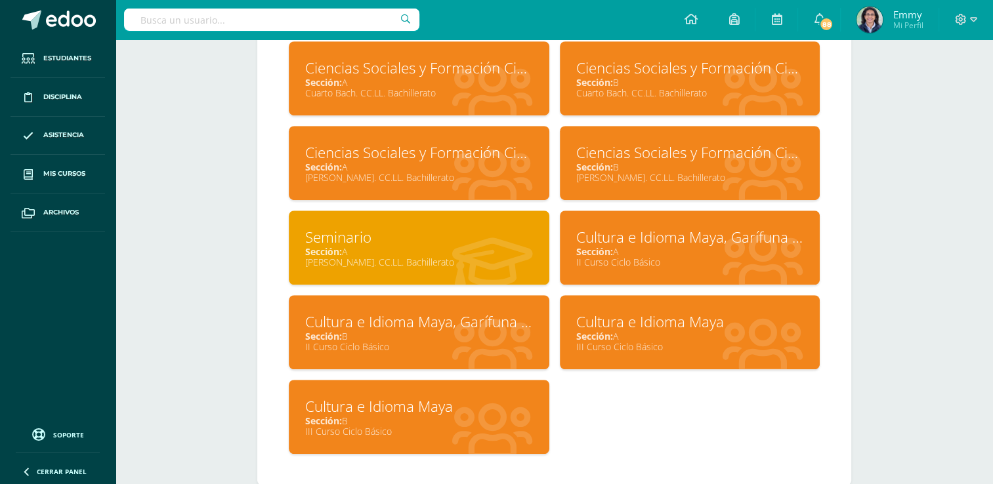
scroll to position [838, 0]
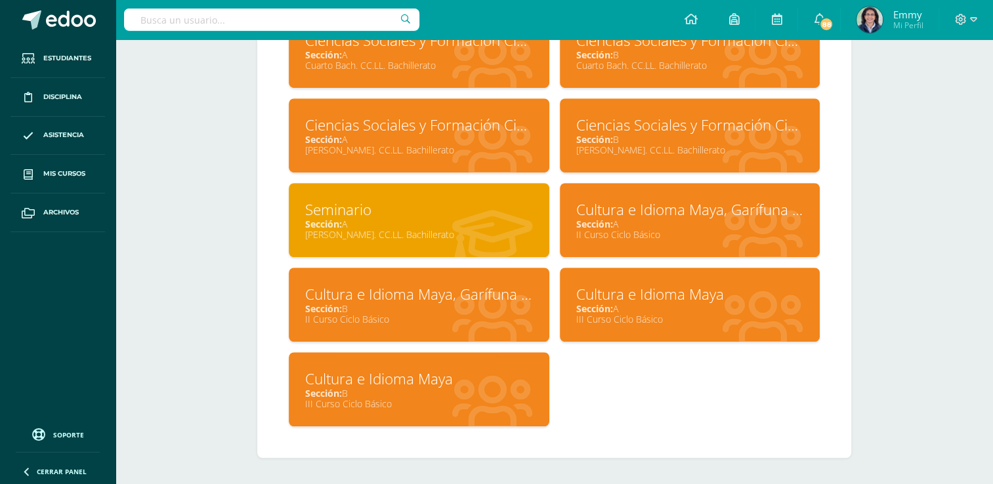
click at [641, 214] on div "Cultura e Idioma Maya, Garífuna o Xinka" at bounding box center [690, 209] width 228 height 20
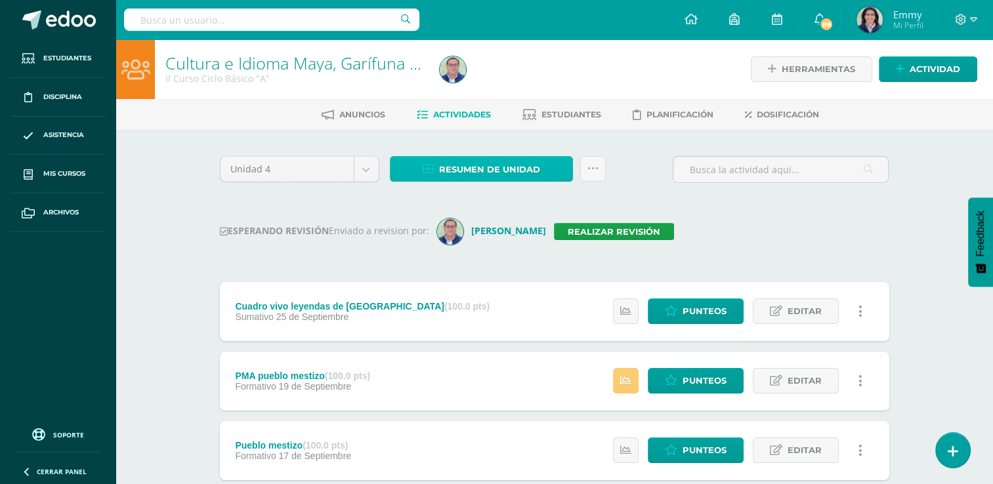
click at [485, 166] on span "Resumen de unidad" at bounding box center [489, 169] width 101 height 24
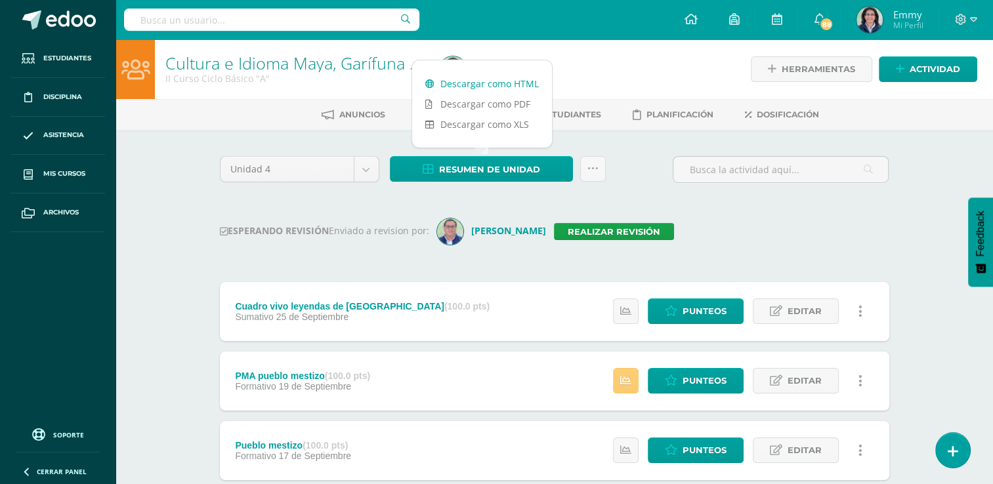
click at [480, 84] on link "Descargar como HTML" at bounding box center [482, 83] width 140 height 20
click at [614, 231] on link "Realizar revisión" at bounding box center [614, 231] width 120 height 17
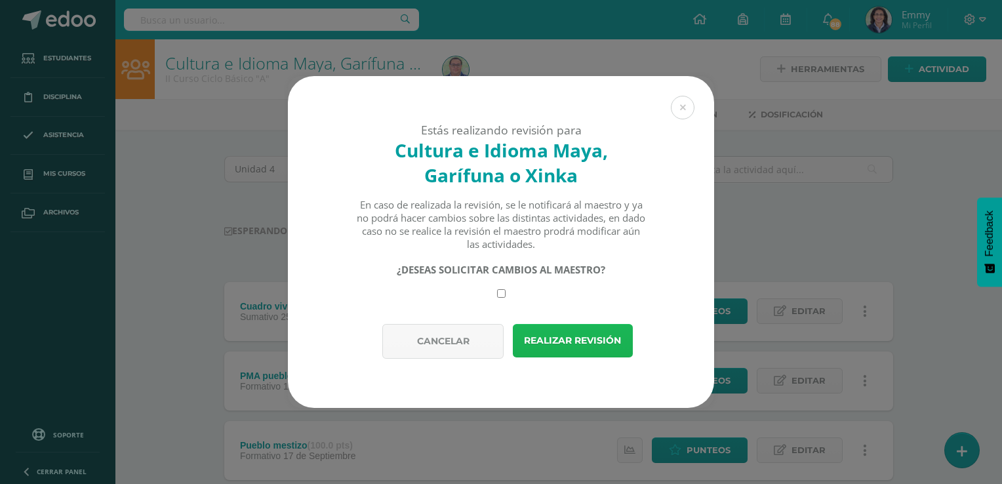
click at [566, 345] on button "Realizar revisión" at bounding box center [573, 340] width 120 height 33
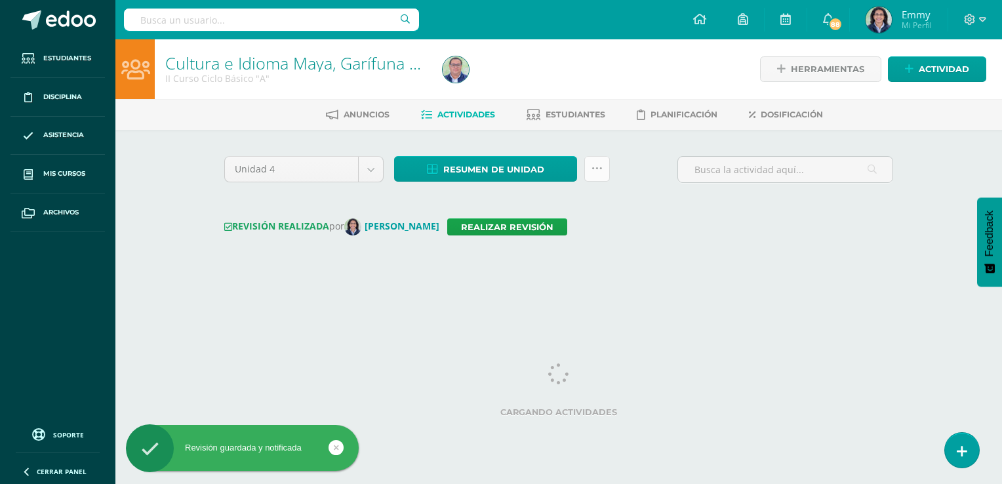
click at [599, 161] on link at bounding box center [598, 169] width 26 height 26
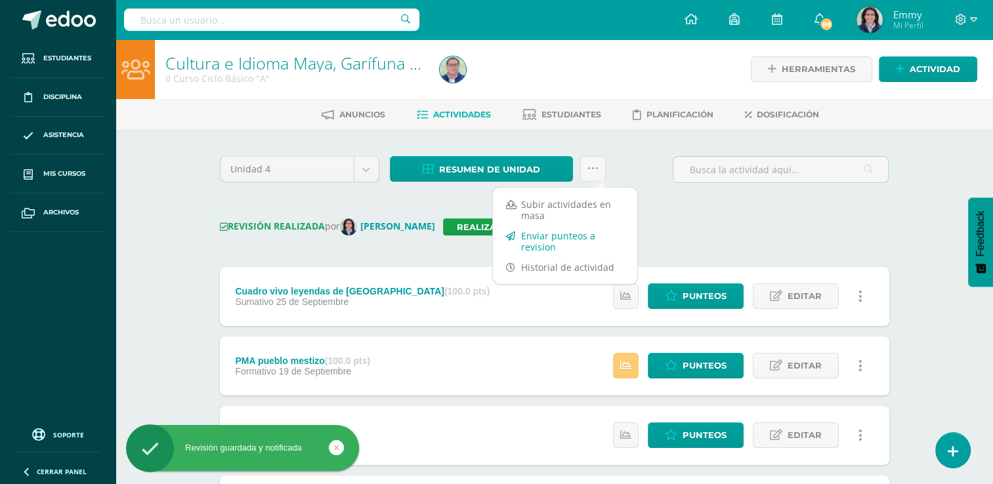
click at [568, 241] on link "Enviar punteos a revision" at bounding box center [565, 241] width 144 height 31
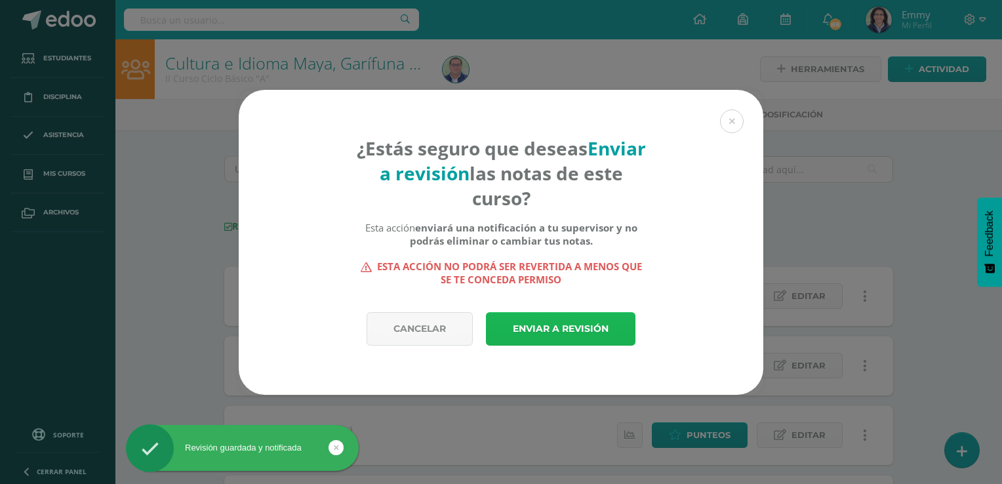
click at [580, 323] on link "Enviar a revisión" at bounding box center [561, 328] width 150 height 33
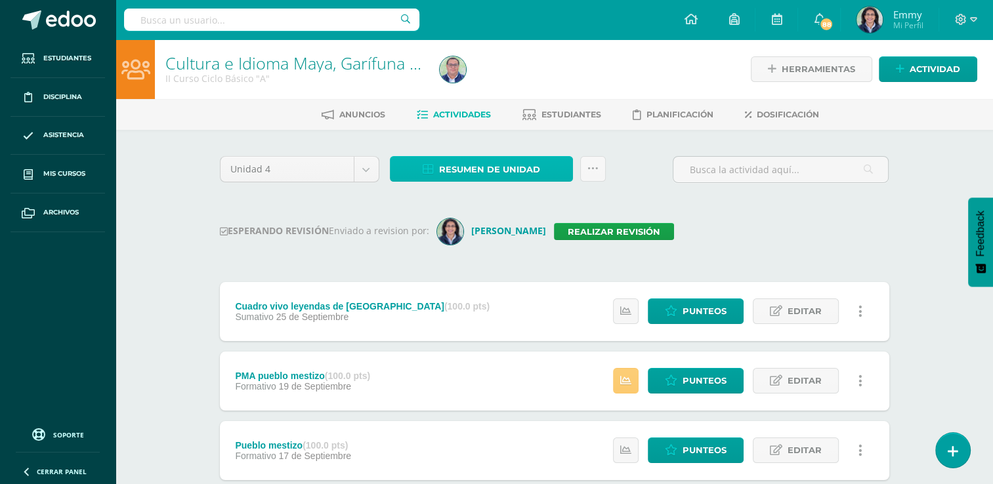
click at [493, 175] on span "Resumen de unidad" at bounding box center [489, 169] width 101 height 24
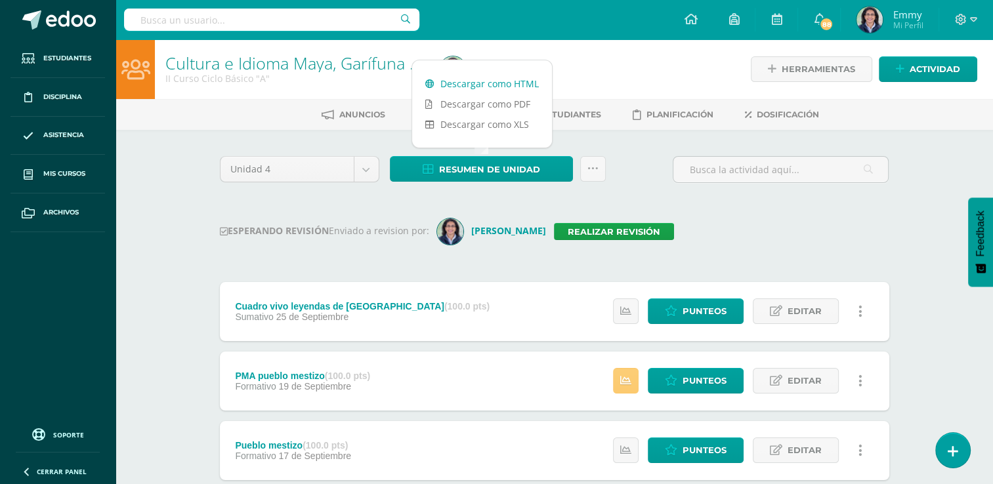
click at [504, 83] on link "Descargar como HTML" at bounding box center [482, 83] width 140 height 20
click at [664, 195] on div "Unidad 4 Unidad 1 Unidad 2 Unidad 3 Unidad 4 Resumen de unidad Subir actividade…" at bounding box center [555, 487] width 680 height 663
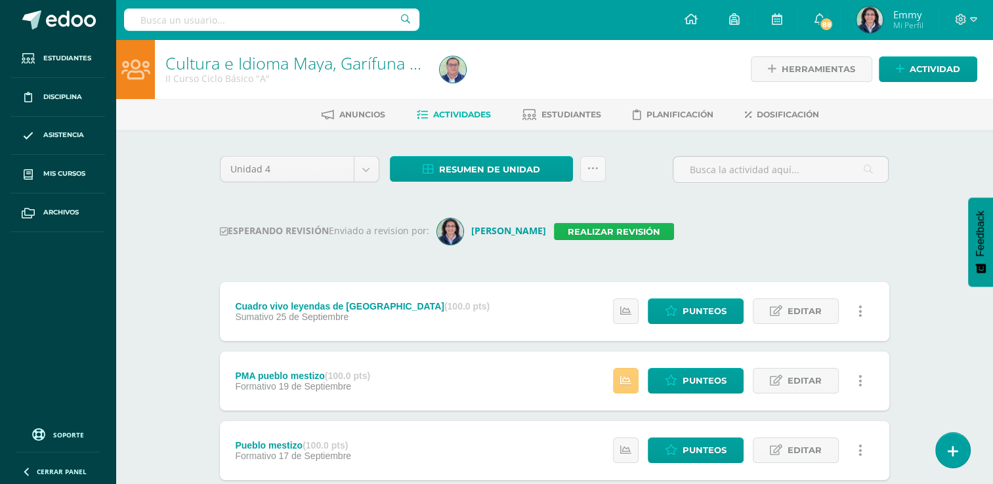
click at [602, 234] on link "Realizar revisión" at bounding box center [614, 231] width 120 height 17
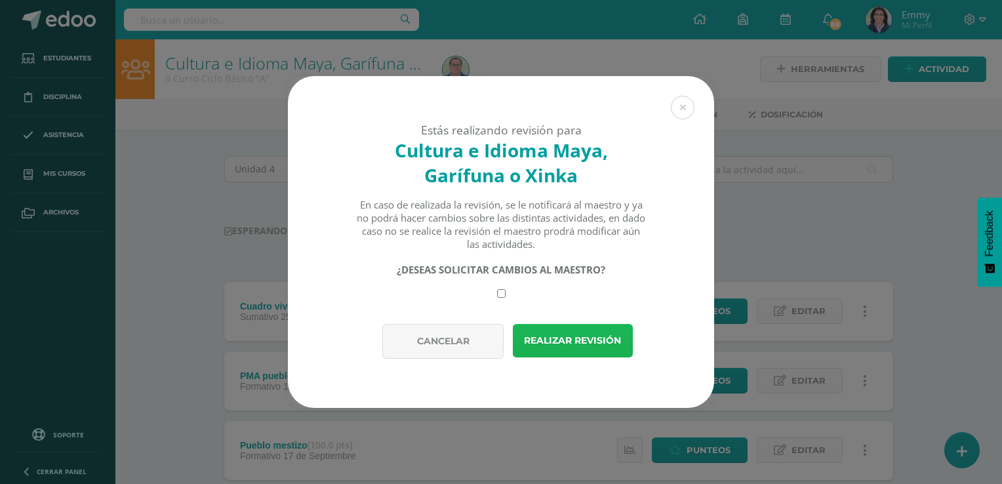
click at [575, 338] on button "Realizar revisión" at bounding box center [573, 340] width 120 height 33
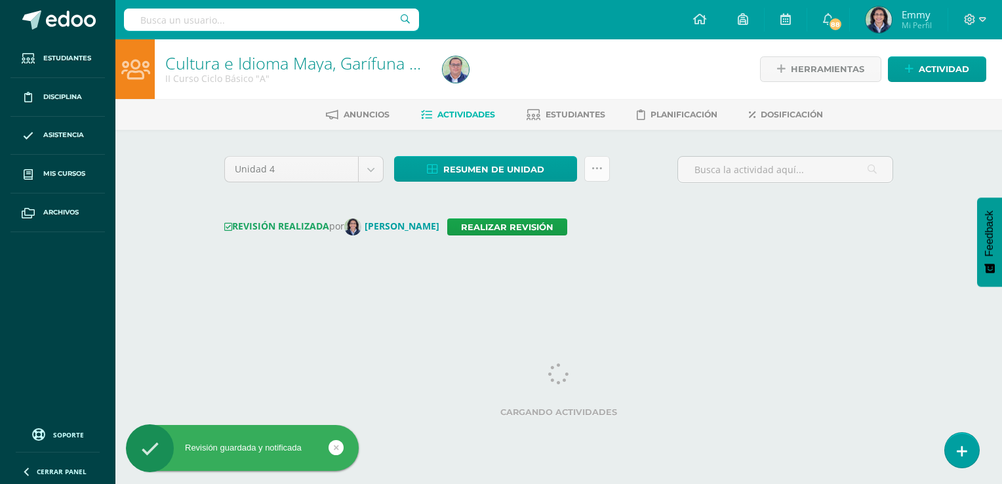
click at [592, 169] on icon at bounding box center [597, 168] width 11 height 11
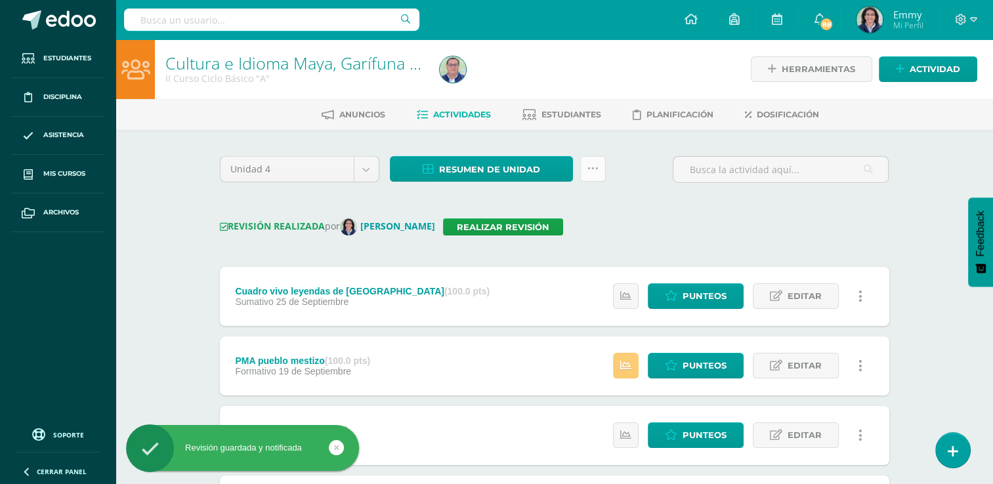
click at [603, 172] on link at bounding box center [593, 169] width 26 height 26
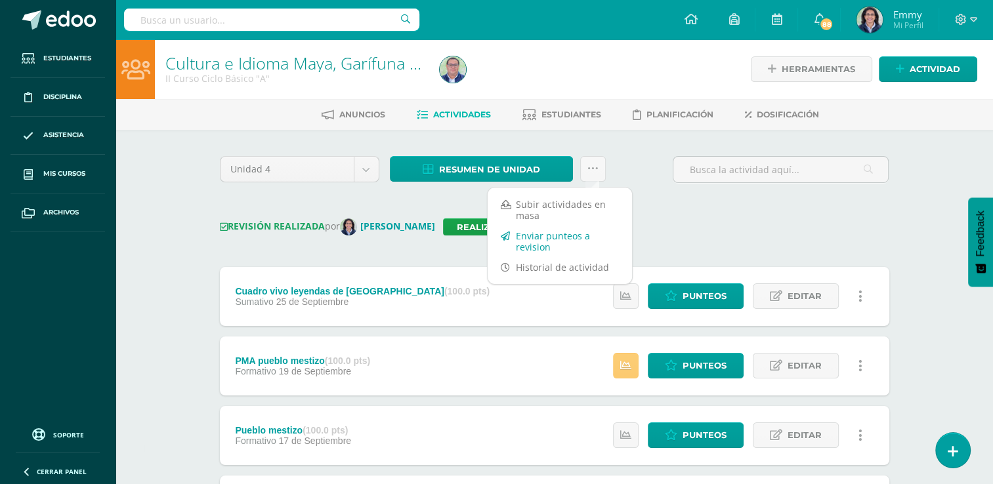
click at [574, 237] on link "Enviar punteos a revision" at bounding box center [559, 241] width 144 height 31
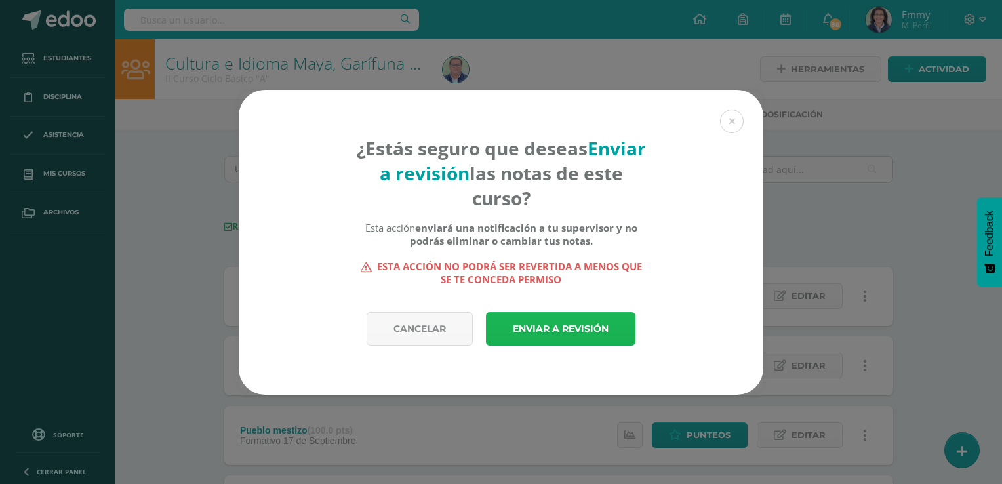
click at [543, 319] on link "Enviar a revisión" at bounding box center [561, 328] width 150 height 33
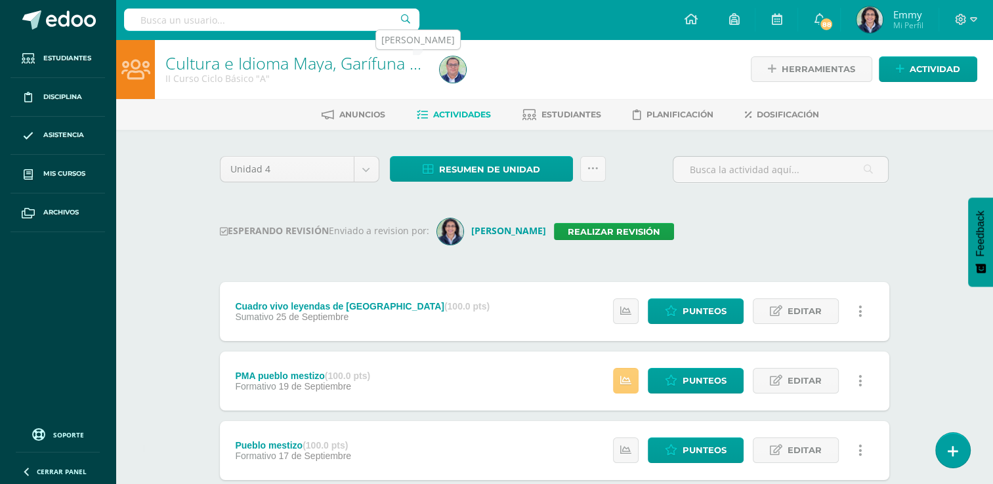
click at [457, 61] on img at bounding box center [453, 69] width 26 height 26
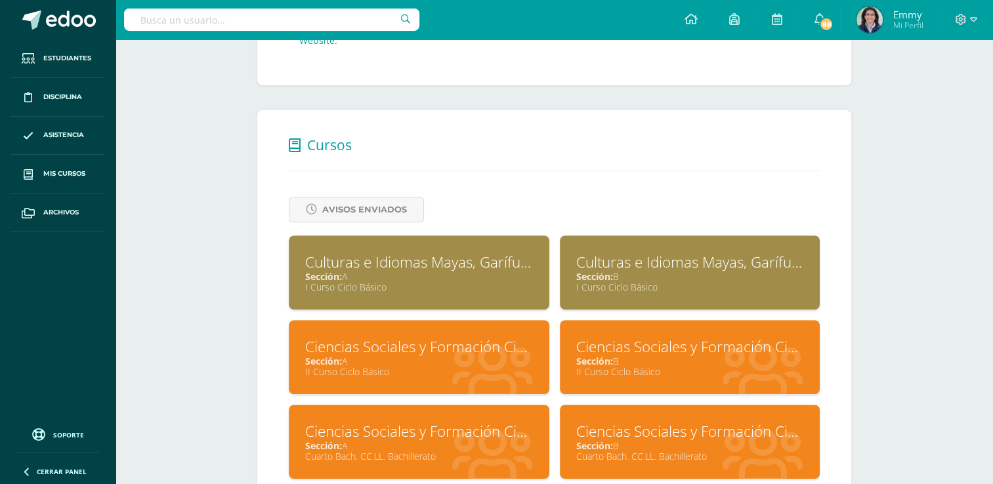
scroll to position [722, 0]
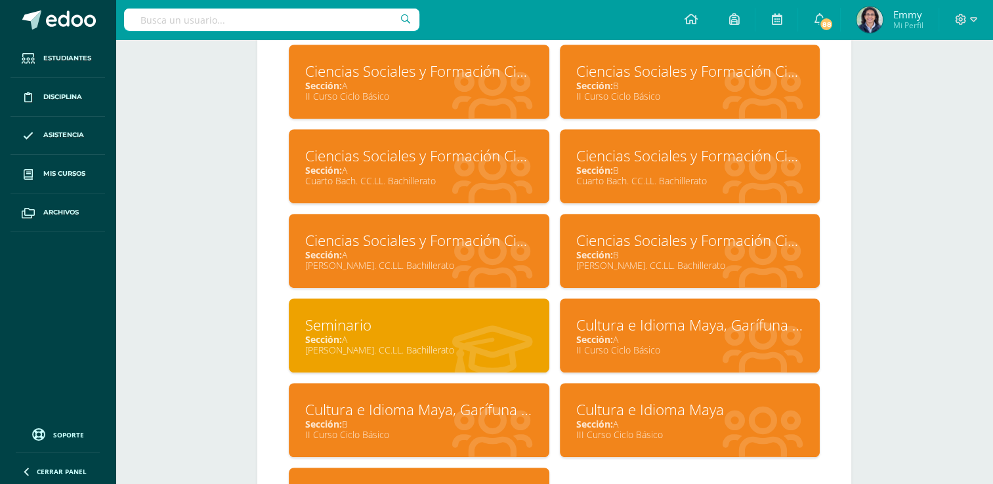
click at [674, 79] on div "Ciencias Sociales y Formación Ciudadana" at bounding box center [690, 71] width 228 height 20
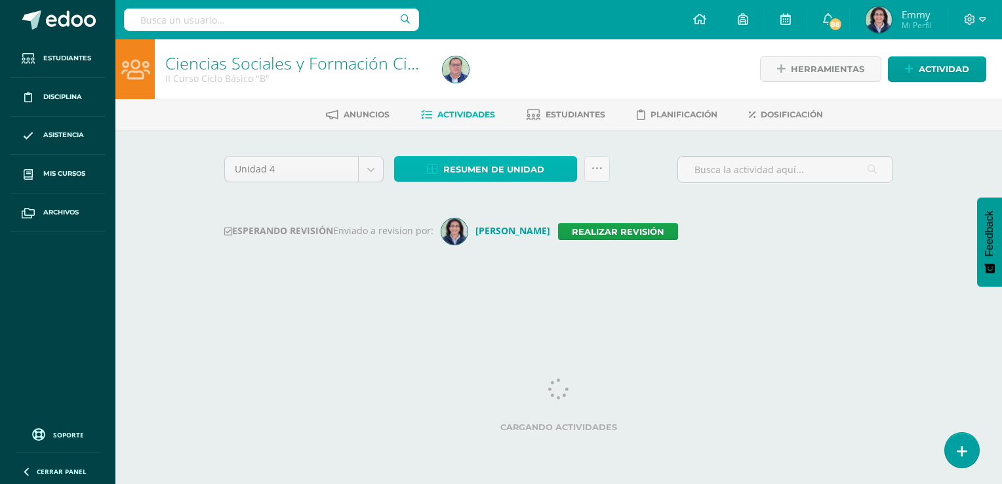
click at [492, 159] on span "Resumen de unidad" at bounding box center [493, 169] width 101 height 24
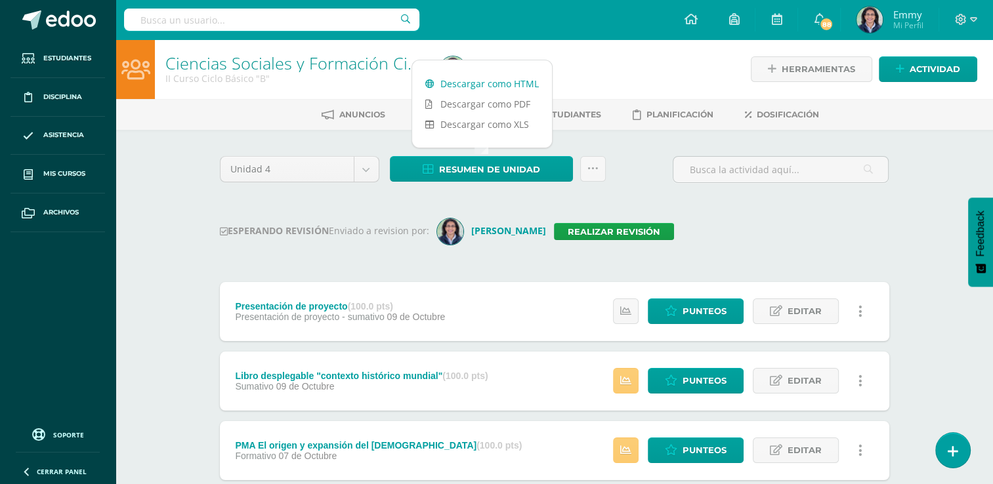
click at [503, 83] on link "Descargar como HTML" at bounding box center [482, 83] width 140 height 20
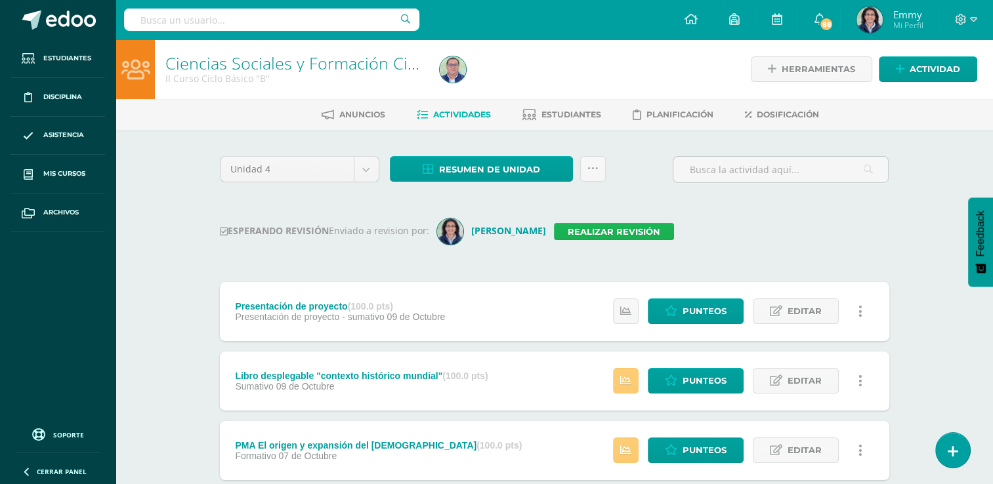
click at [617, 231] on link "Realizar revisión" at bounding box center [614, 231] width 120 height 17
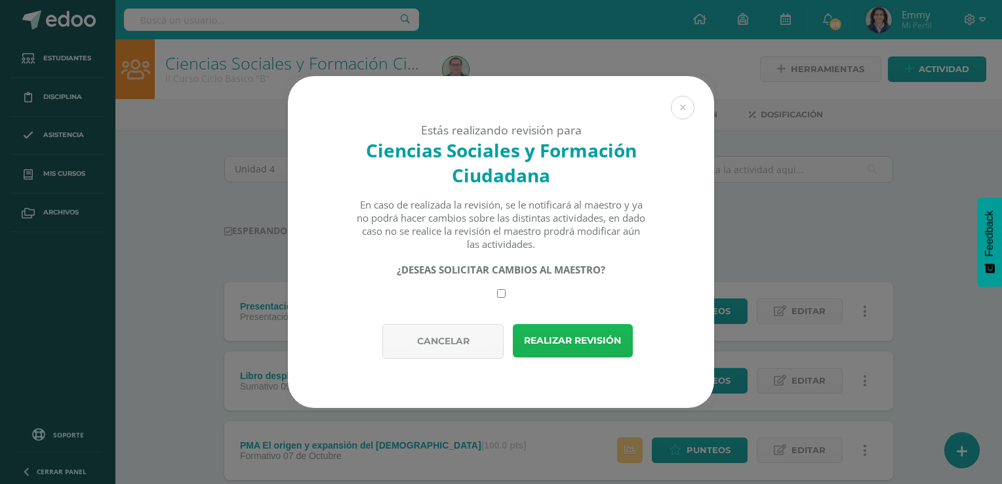
click at [580, 336] on button "Realizar revisión" at bounding box center [573, 340] width 120 height 33
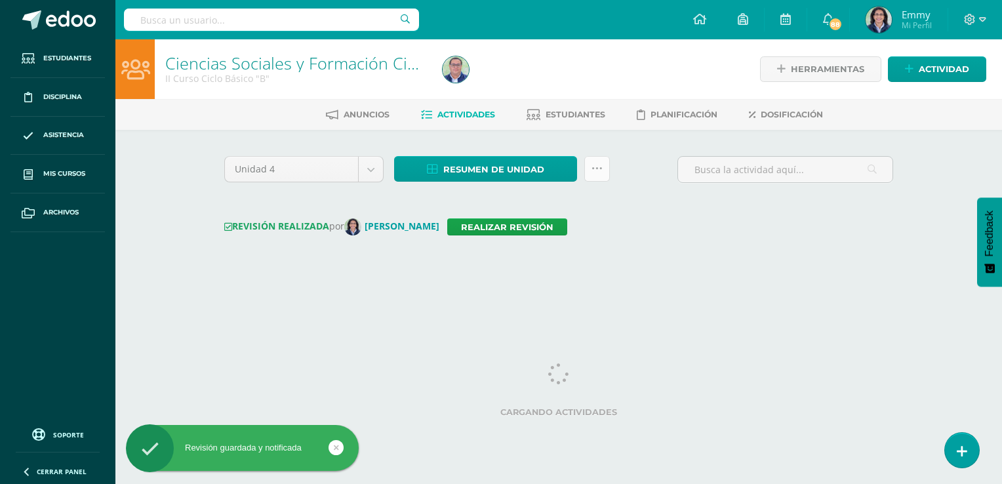
click at [598, 166] on icon at bounding box center [597, 168] width 11 height 11
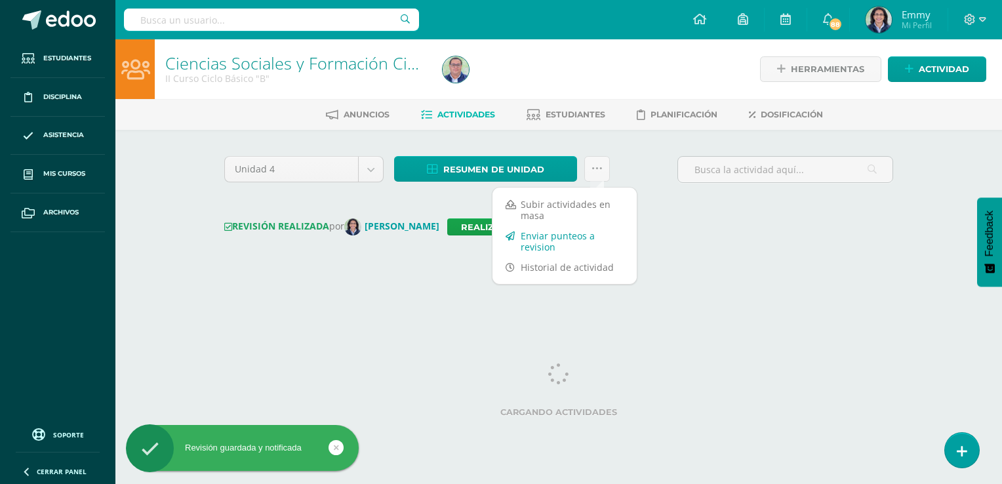
click at [559, 237] on link "Enviar punteos a revision" at bounding box center [565, 241] width 144 height 31
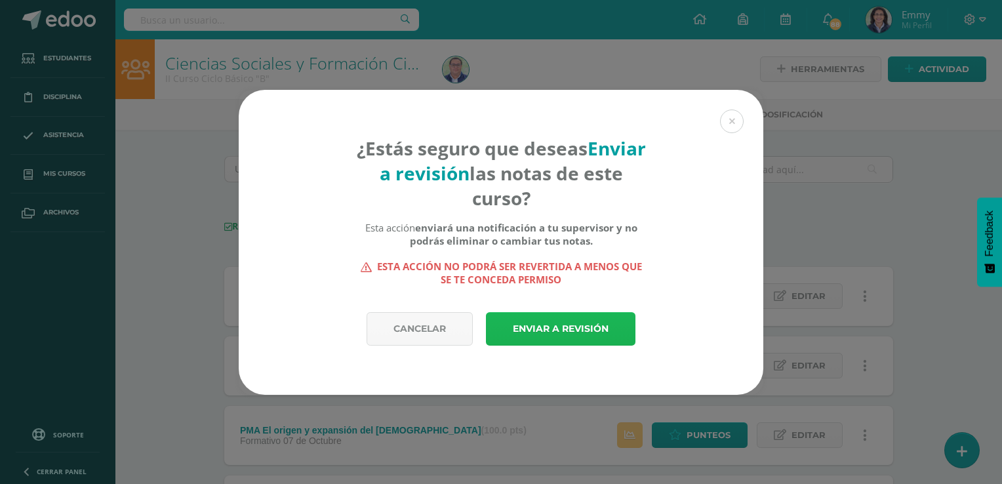
click at [565, 328] on link "Enviar a revisión" at bounding box center [561, 328] width 150 height 33
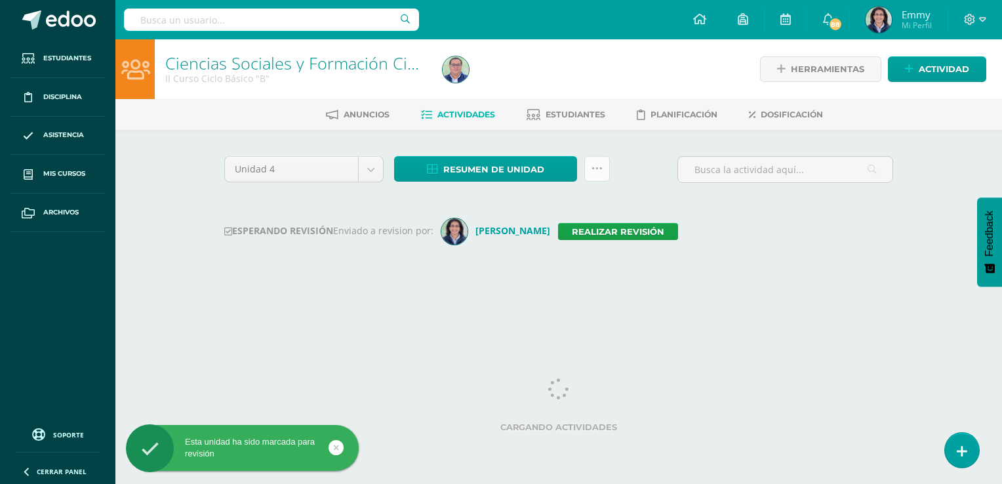
click at [605, 175] on link at bounding box center [598, 169] width 26 height 26
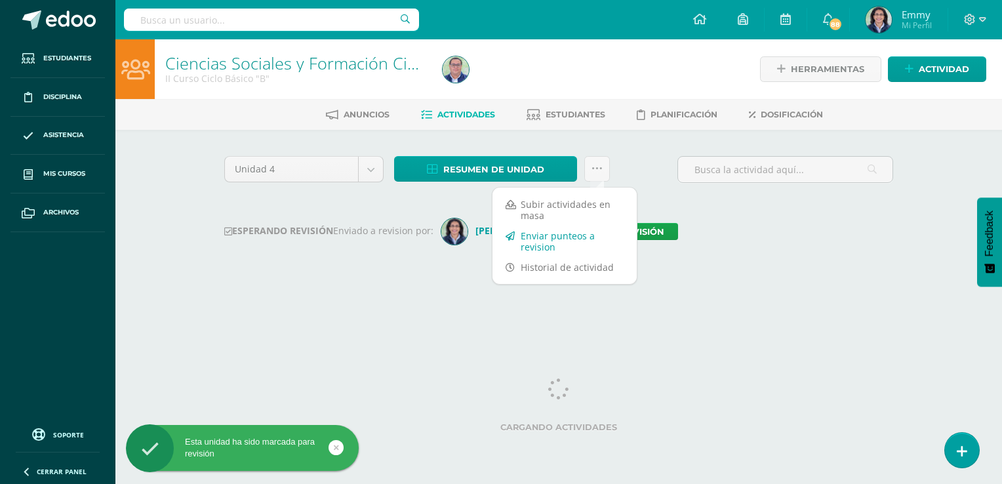
click at [583, 233] on link "Enviar punteos a revision" at bounding box center [565, 241] width 144 height 31
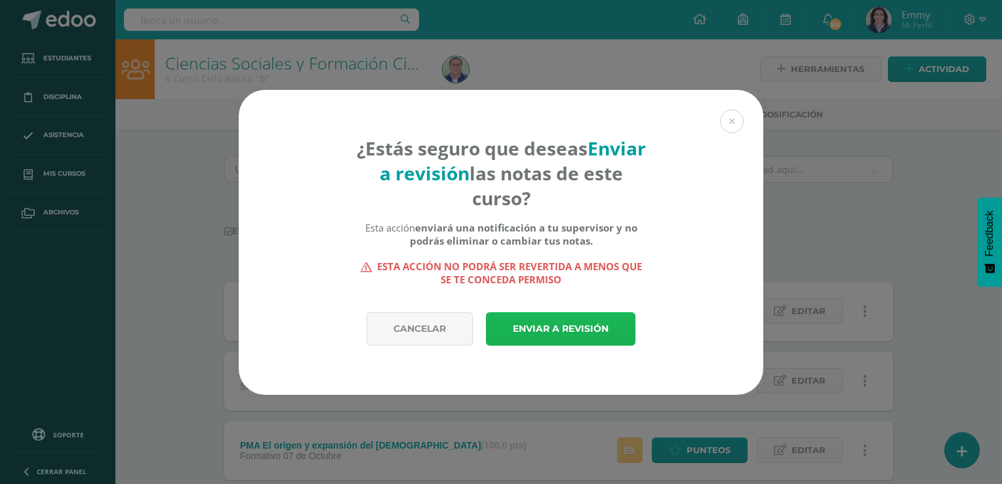
click at [575, 332] on link "Enviar a revisión" at bounding box center [561, 328] width 150 height 33
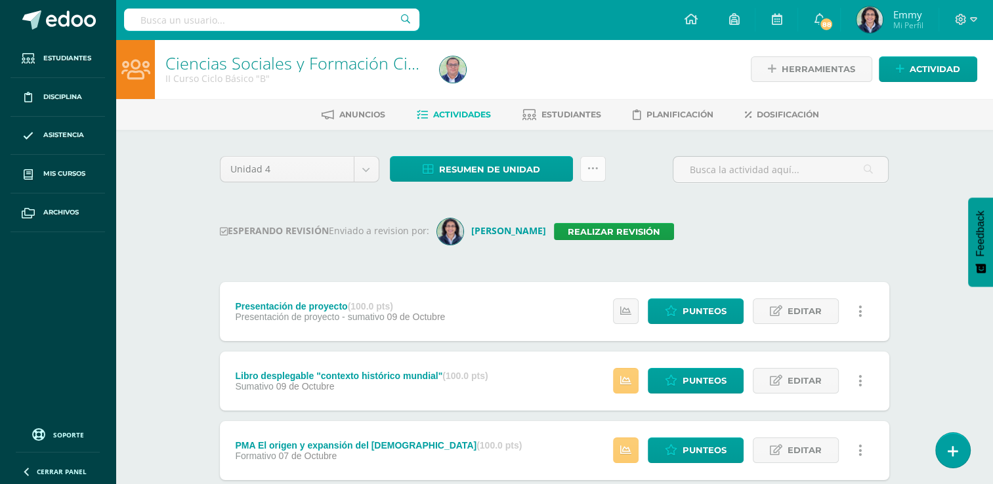
click at [590, 175] on link at bounding box center [593, 169] width 26 height 26
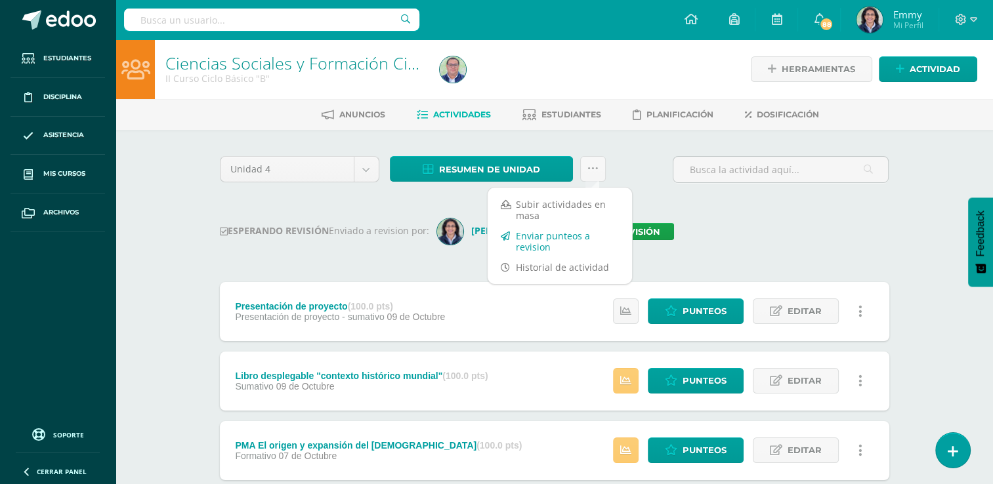
click at [564, 234] on link "Enviar punteos a revision" at bounding box center [559, 241] width 144 height 31
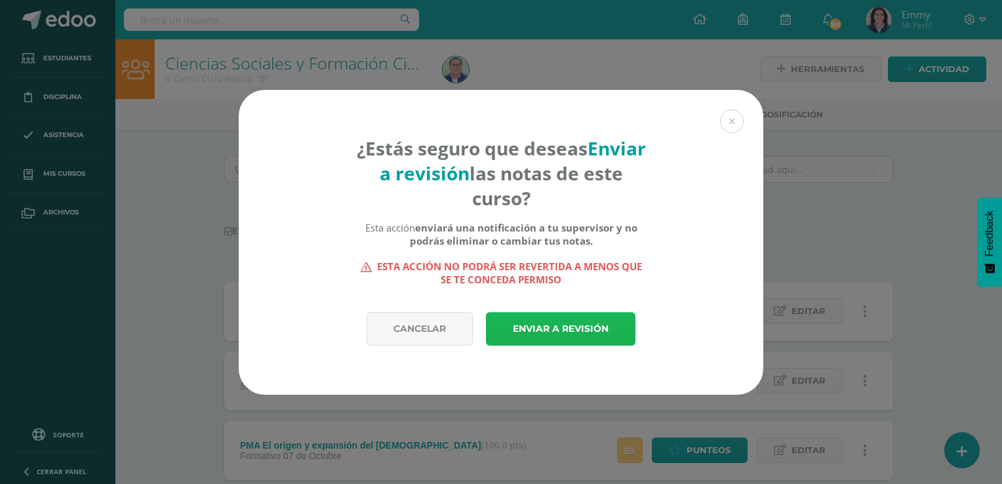
click at [596, 329] on link "Enviar a revisión" at bounding box center [561, 328] width 150 height 33
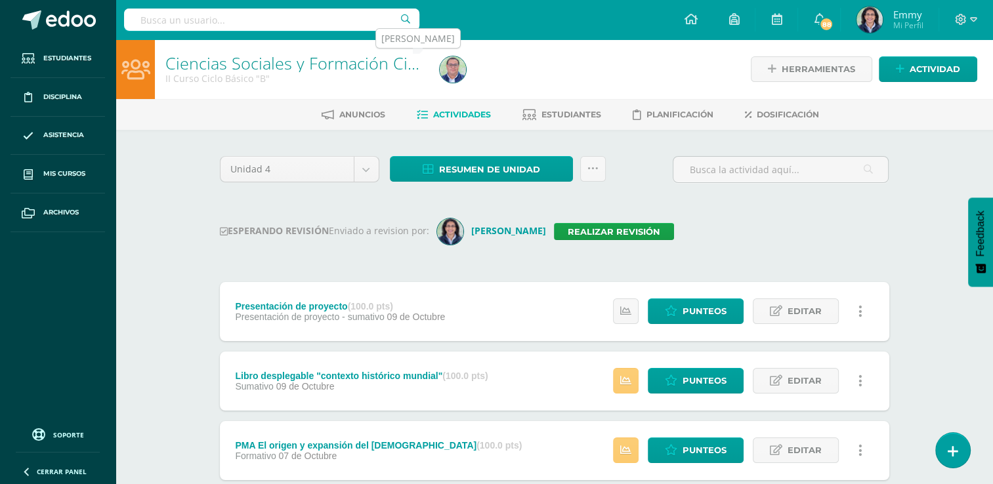
click at [452, 68] on img at bounding box center [453, 69] width 26 height 26
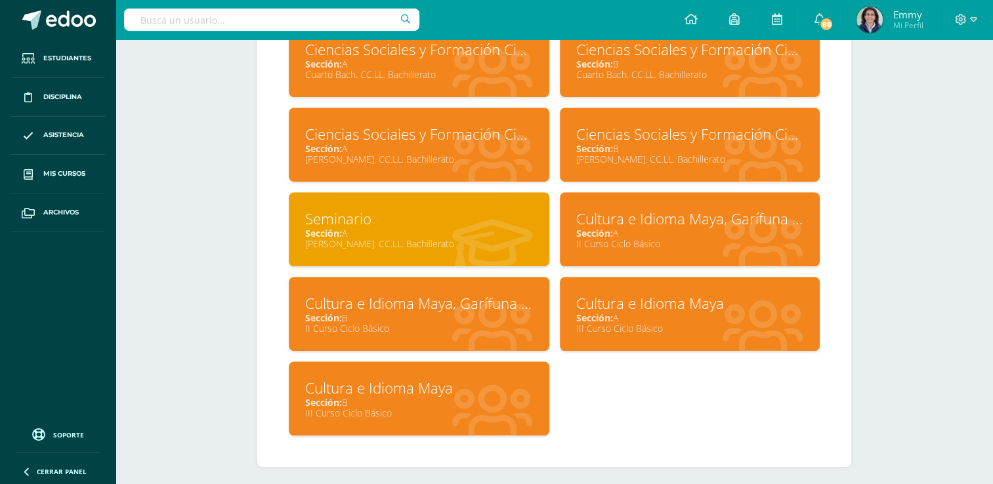
scroll to position [838, 0]
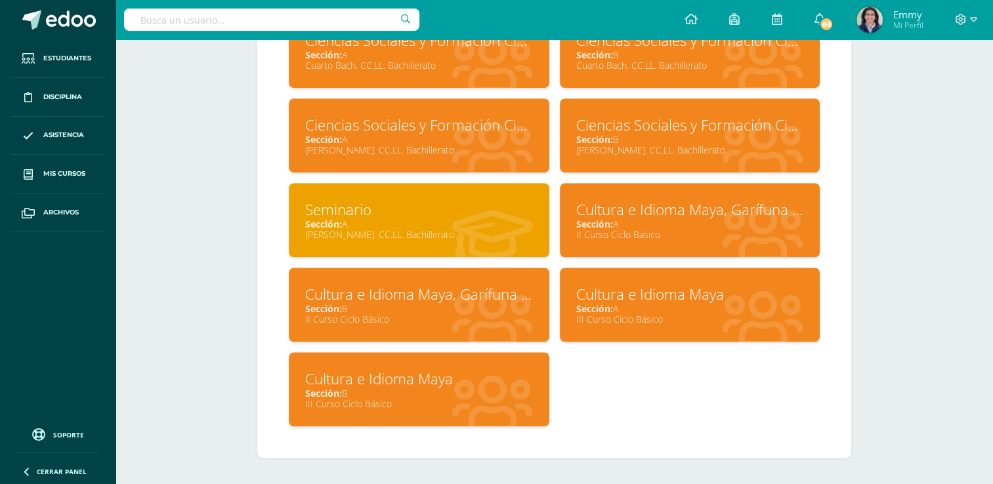
click at [619, 306] on div "Sección: A" at bounding box center [690, 308] width 228 height 12
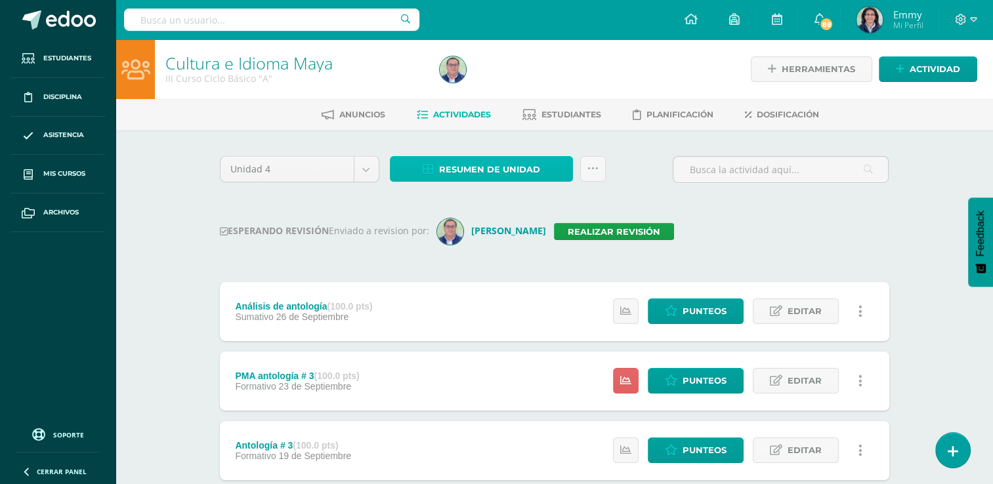
click at [520, 169] on span "Resumen de unidad" at bounding box center [489, 169] width 101 height 24
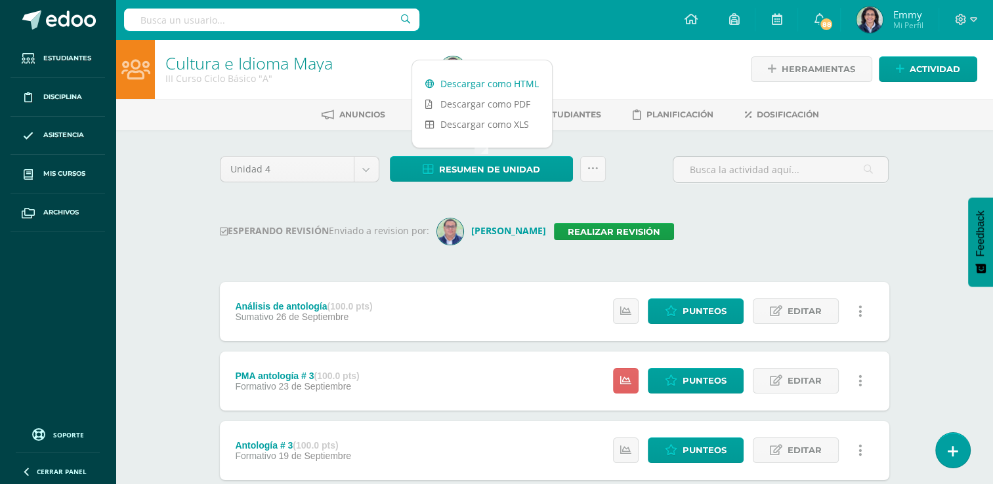
click at [496, 78] on link "Descargar como HTML" at bounding box center [482, 83] width 140 height 20
click at [627, 228] on link "Realizar revisión" at bounding box center [614, 231] width 120 height 17
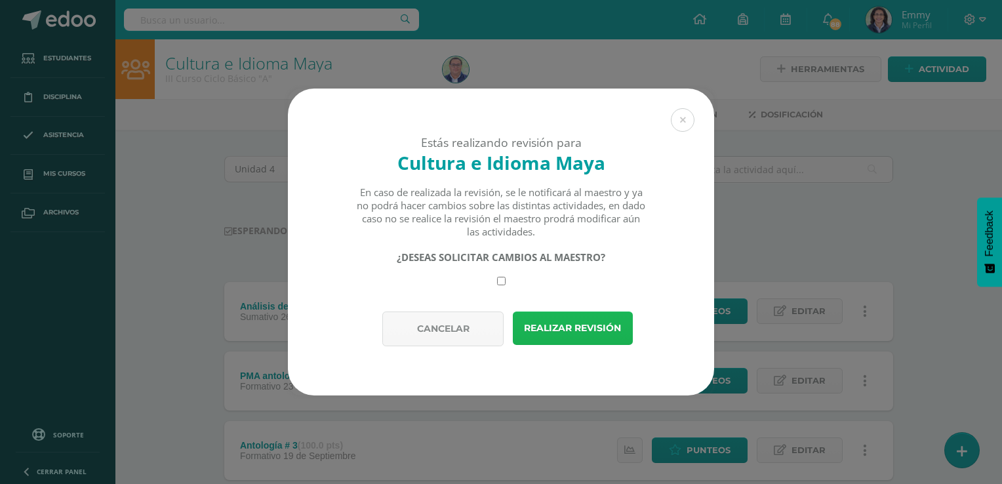
click at [550, 325] on button "Realizar revisión" at bounding box center [573, 328] width 120 height 33
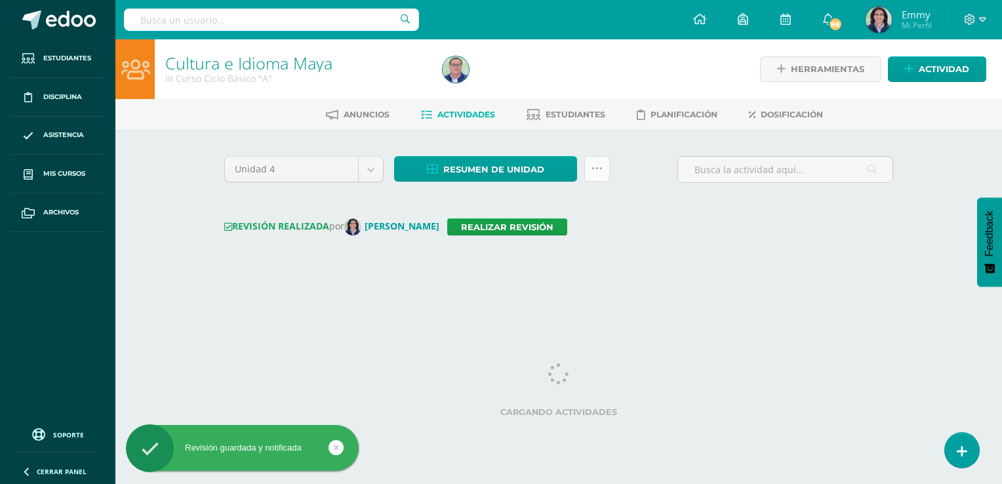
click at [598, 167] on icon at bounding box center [597, 168] width 11 height 11
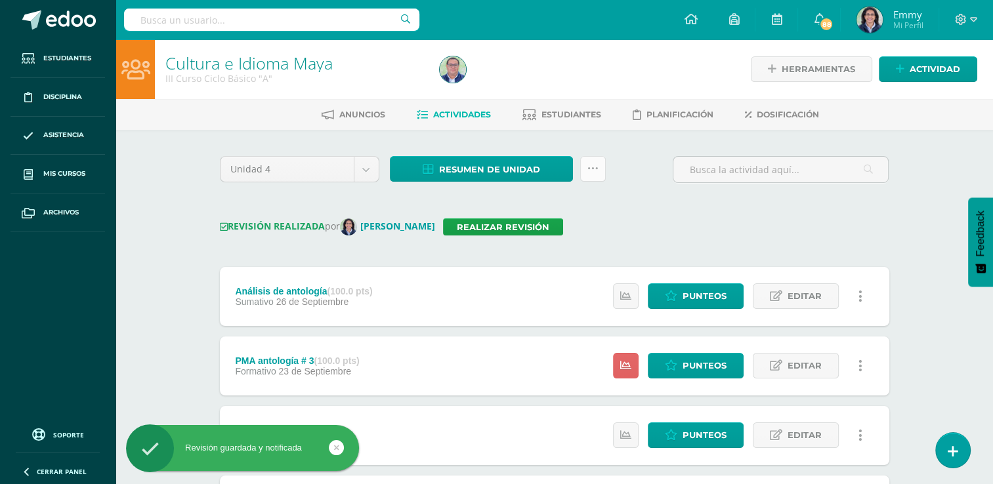
click at [601, 171] on link at bounding box center [593, 169] width 26 height 26
click at [601, 170] on link at bounding box center [593, 169] width 26 height 26
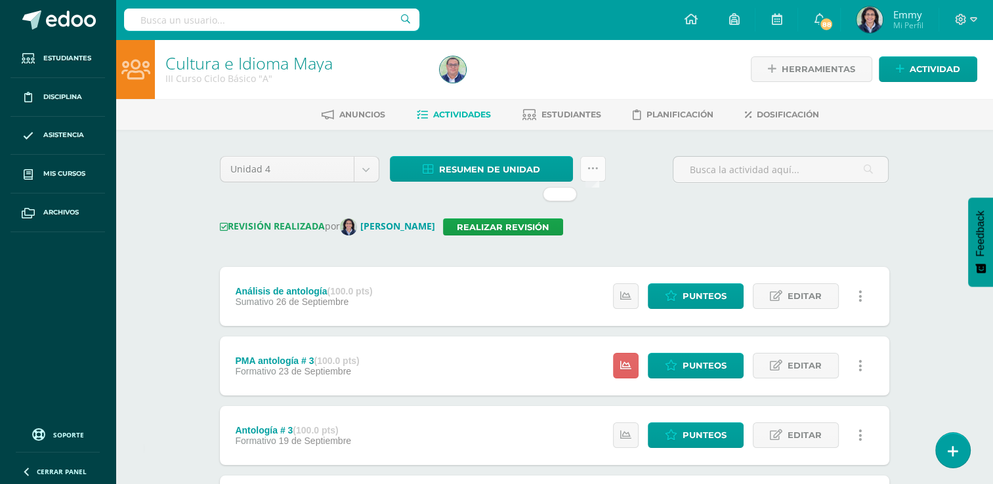
click at [600, 170] on link at bounding box center [593, 169] width 26 height 26
click at [601, 170] on link at bounding box center [593, 169] width 26 height 26
click at [606, 167] on div "Resumen de unidad Descargar como HTML Descargar como PDF Descargar como XLS Sub…" at bounding box center [497, 174] width 226 height 37
click at [598, 167] on link at bounding box center [593, 169] width 26 height 26
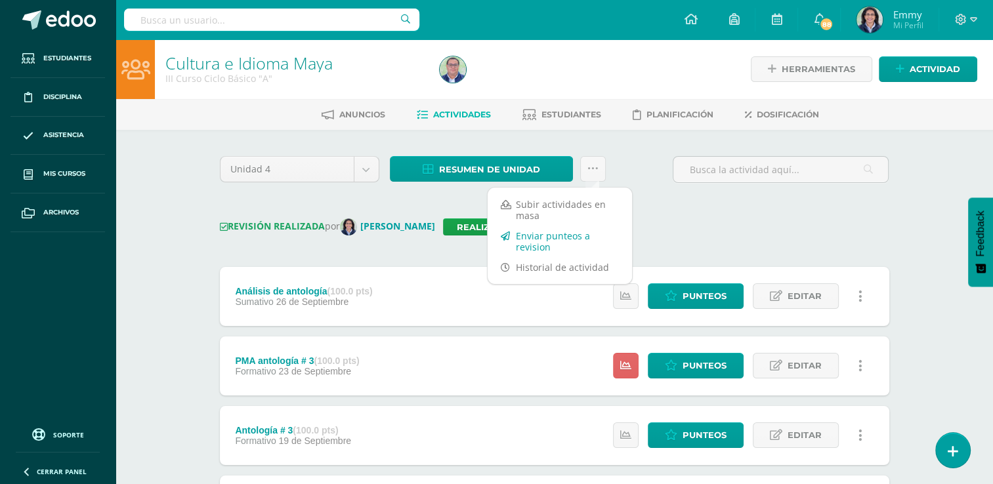
click at [567, 240] on link "Enviar punteos a revision" at bounding box center [559, 241] width 144 height 31
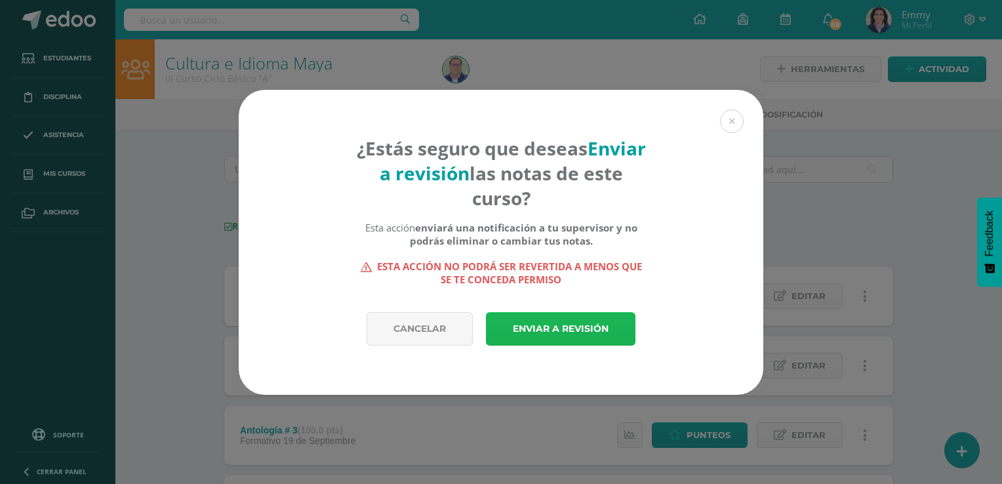
click at [600, 327] on link "Enviar a revisión" at bounding box center [561, 328] width 150 height 33
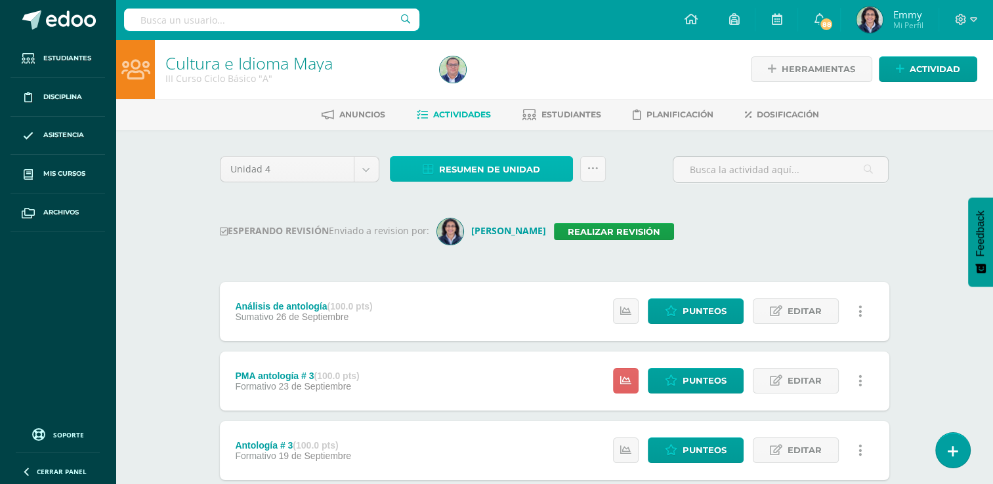
click at [533, 168] on span "Resumen de unidad" at bounding box center [489, 169] width 101 height 24
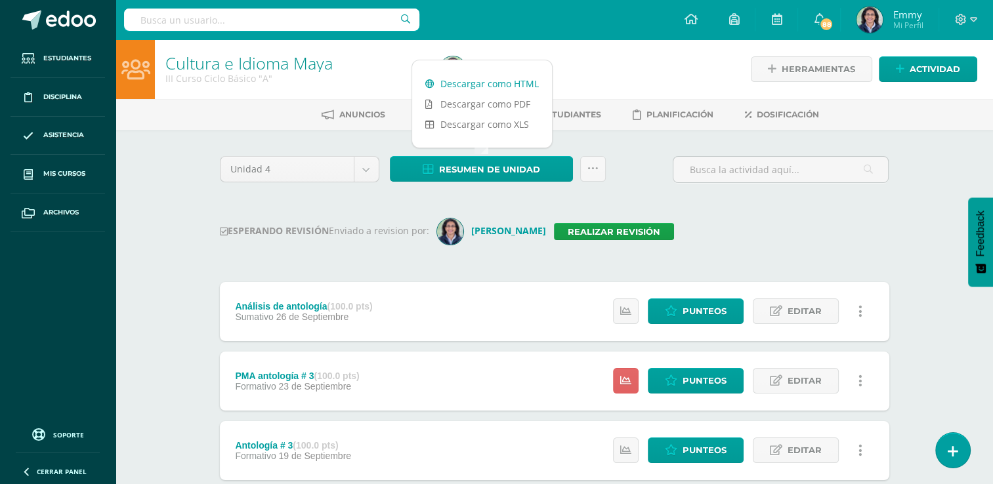
click at [520, 83] on link "Descargar como HTML" at bounding box center [482, 83] width 140 height 20
click at [618, 232] on link "Realizar revisión" at bounding box center [614, 231] width 120 height 17
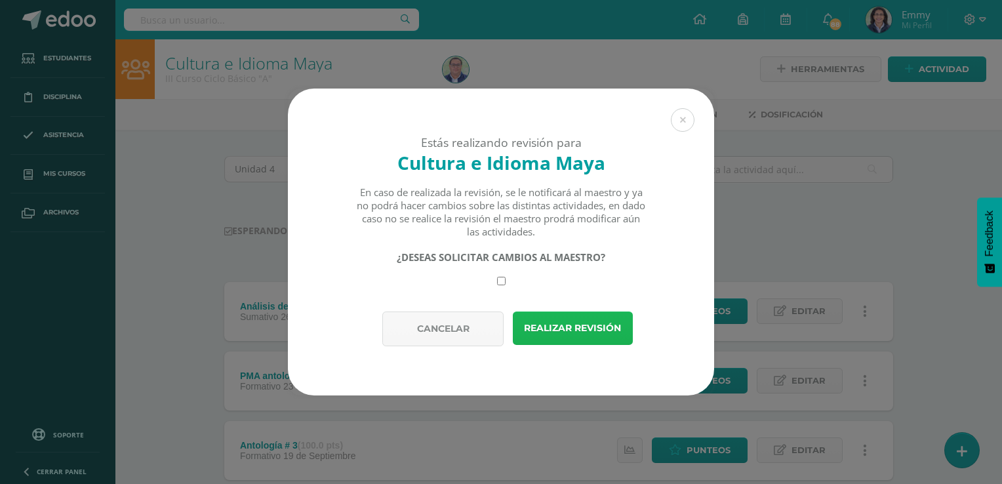
click at [580, 330] on button "Realizar revisión" at bounding box center [573, 328] width 120 height 33
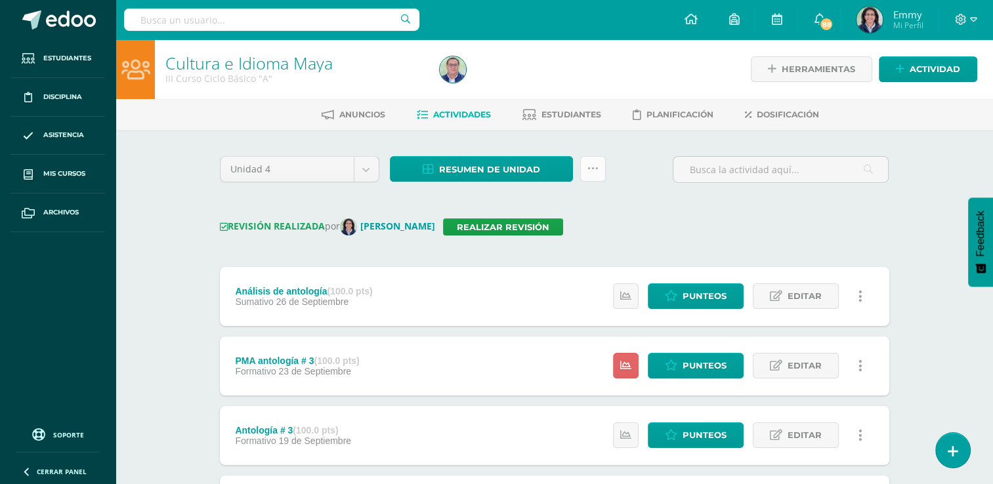
click at [590, 171] on icon at bounding box center [592, 168] width 11 height 11
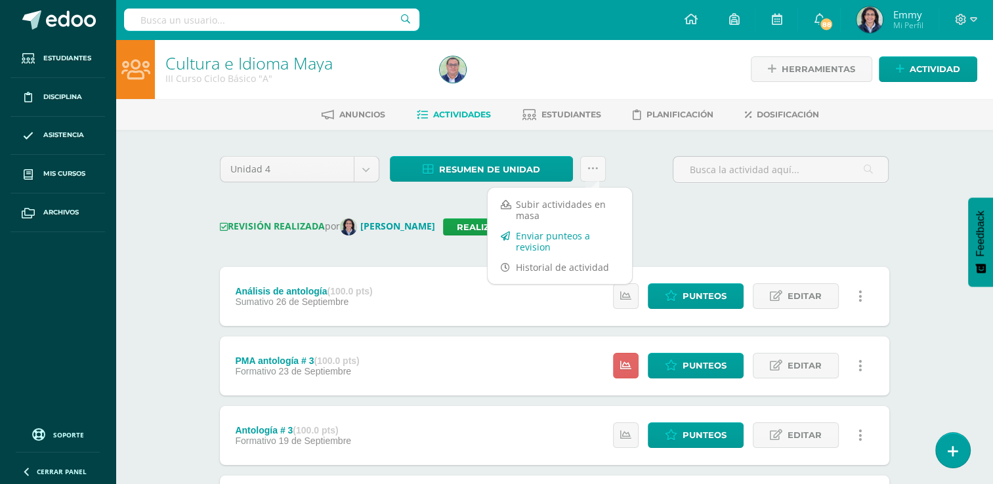
click at [566, 240] on link "Enviar punteos a revision" at bounding box center [559, 241] width 144 height 31
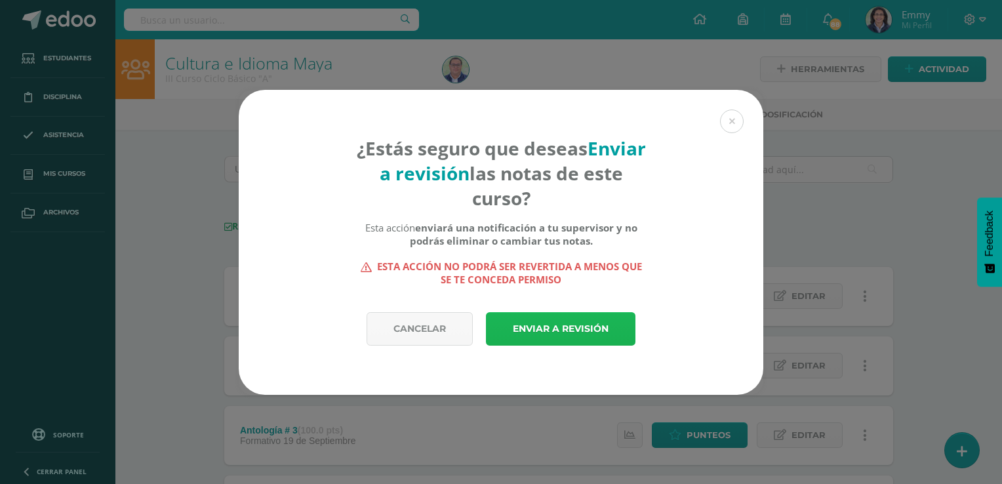
click at [572, 333] on link "Enviar a revisión" at bounding box center [561, 328] width 150 height 33
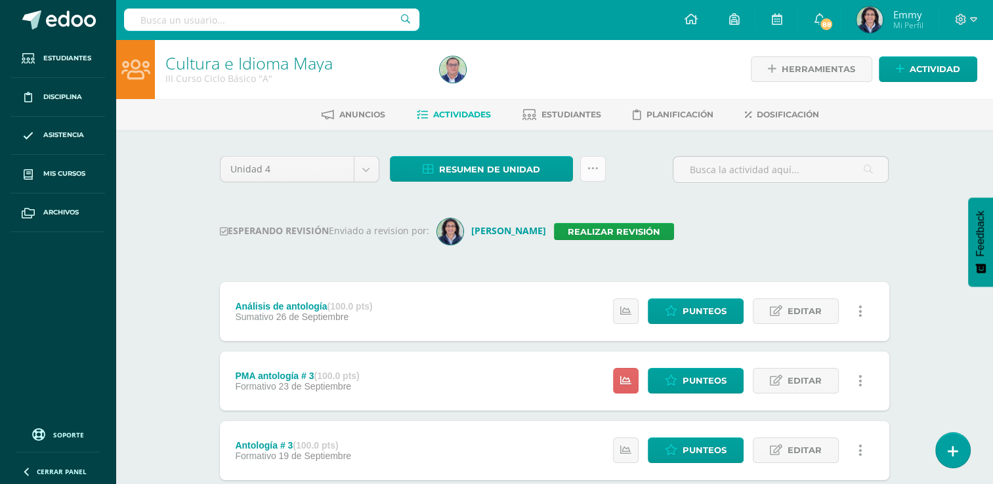
click at [590, 172] on icon at bounding box center [592, 168] width 11 height 11
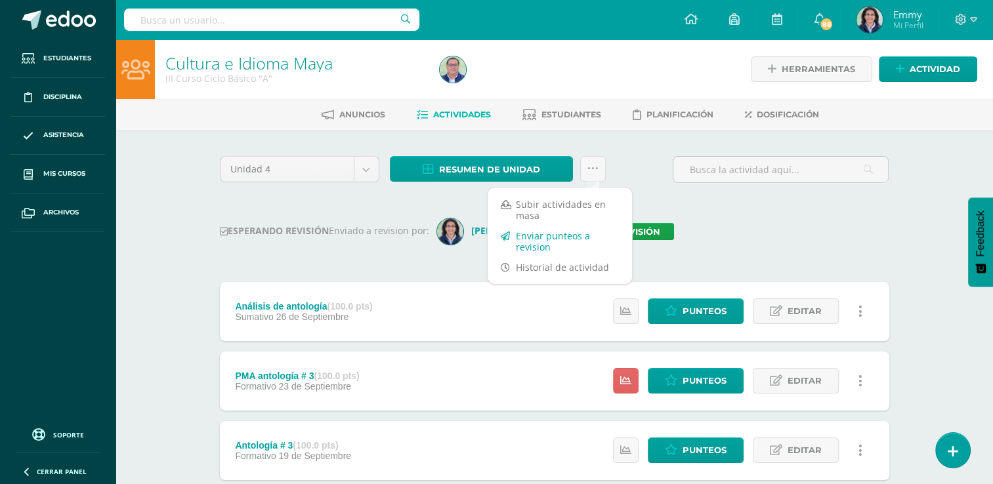
click at [558, 240] on link "Enviar punteos a revision" at bounding box center [559, 241] width 144 height 31
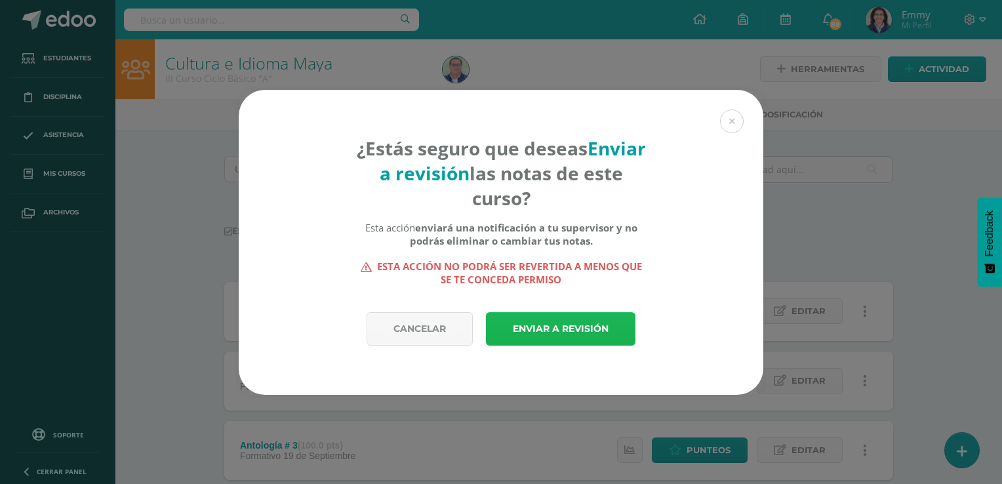
click at [570, 329] on link "Enviar a revisión" at bounding box center [561, 328] width 150 height 33
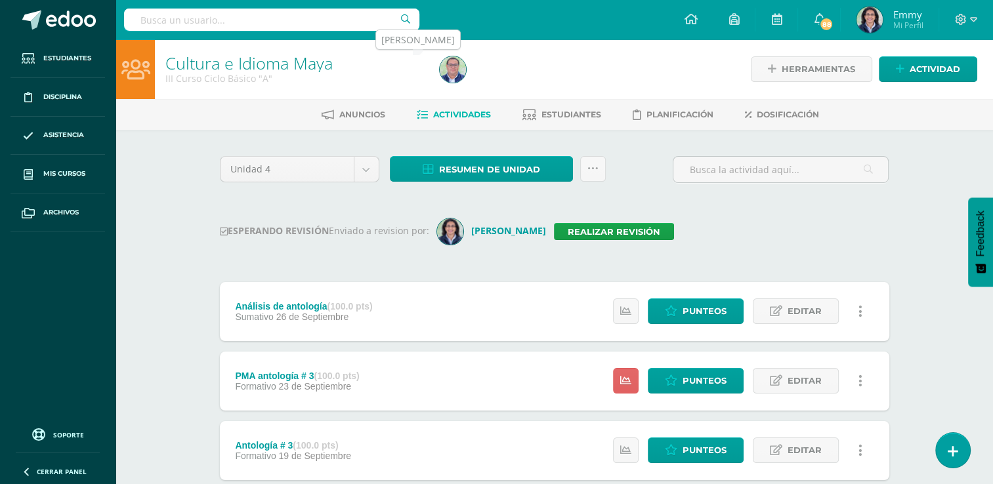
click at [449, 75] on img at bounding box center [453, 69] width 26 height 26
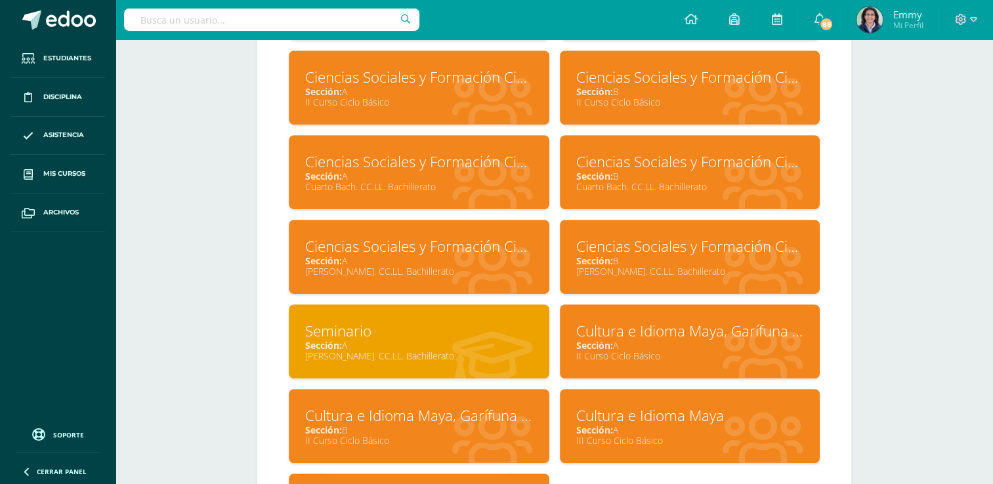
scroll to position [787, 0]
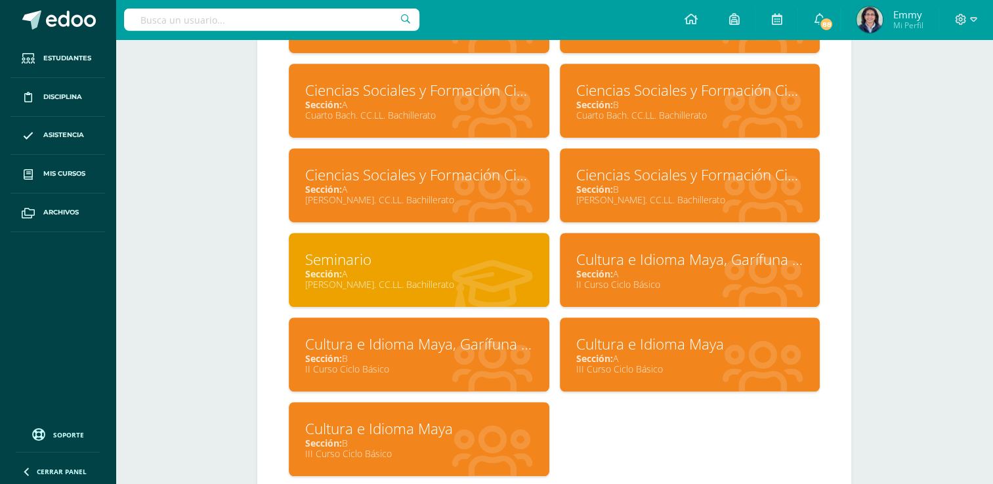
click at [495, 424] on div "Cultura e Idioma Maya" at bounding box center [419, 429] width 228 height 20
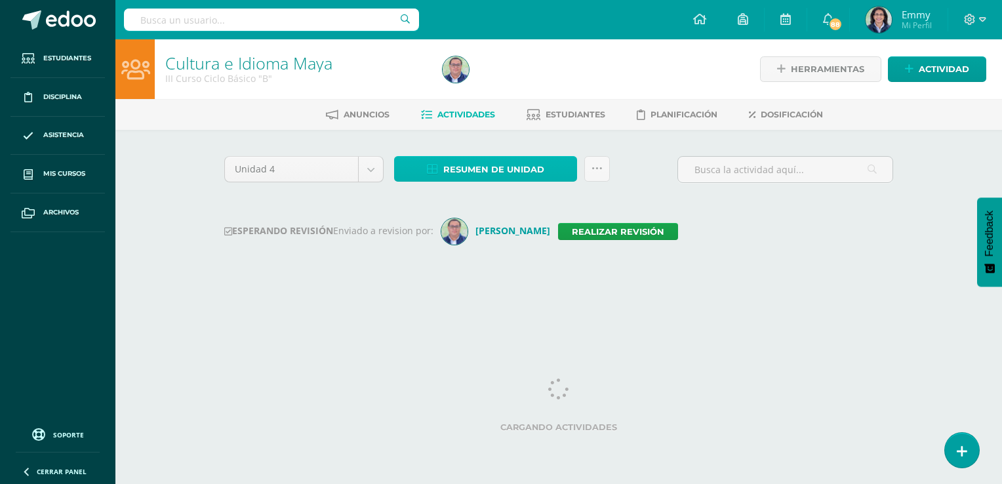
click at [527, 169] on span "Resumen de unidad" at bounding box center [493, 169] width 101 height 24
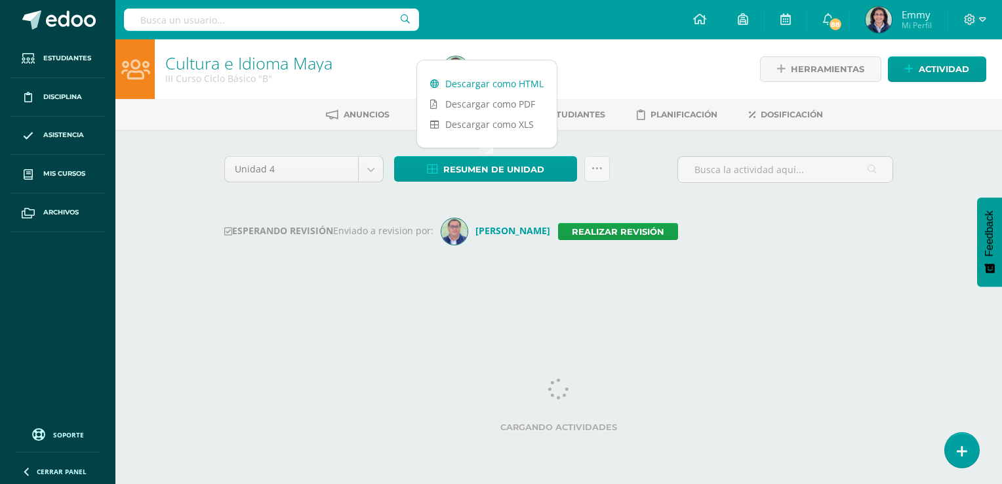
click at [508, 87] on link "Descargar como HTML" at bounding box center [487, 83] width 140 height 20
